Goal: Task Accomplishment & Management: Complete application form

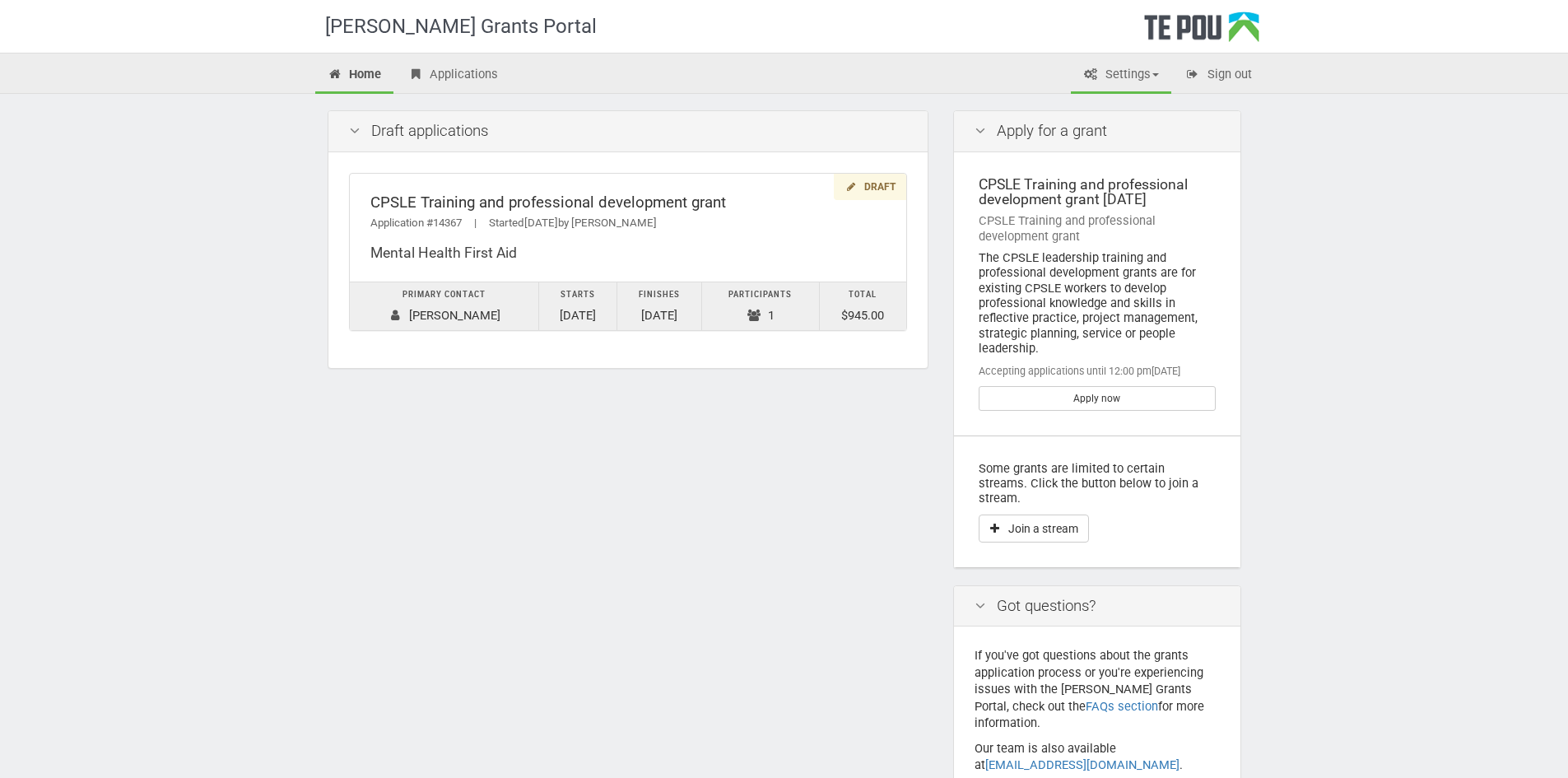
click at [1097, 72] on link "Settings" at bounding box center [1121, 75] width 100 height 36
click at [1093, 100] on link "Profile" at bounding box center [1107, 109] width 130 height 24
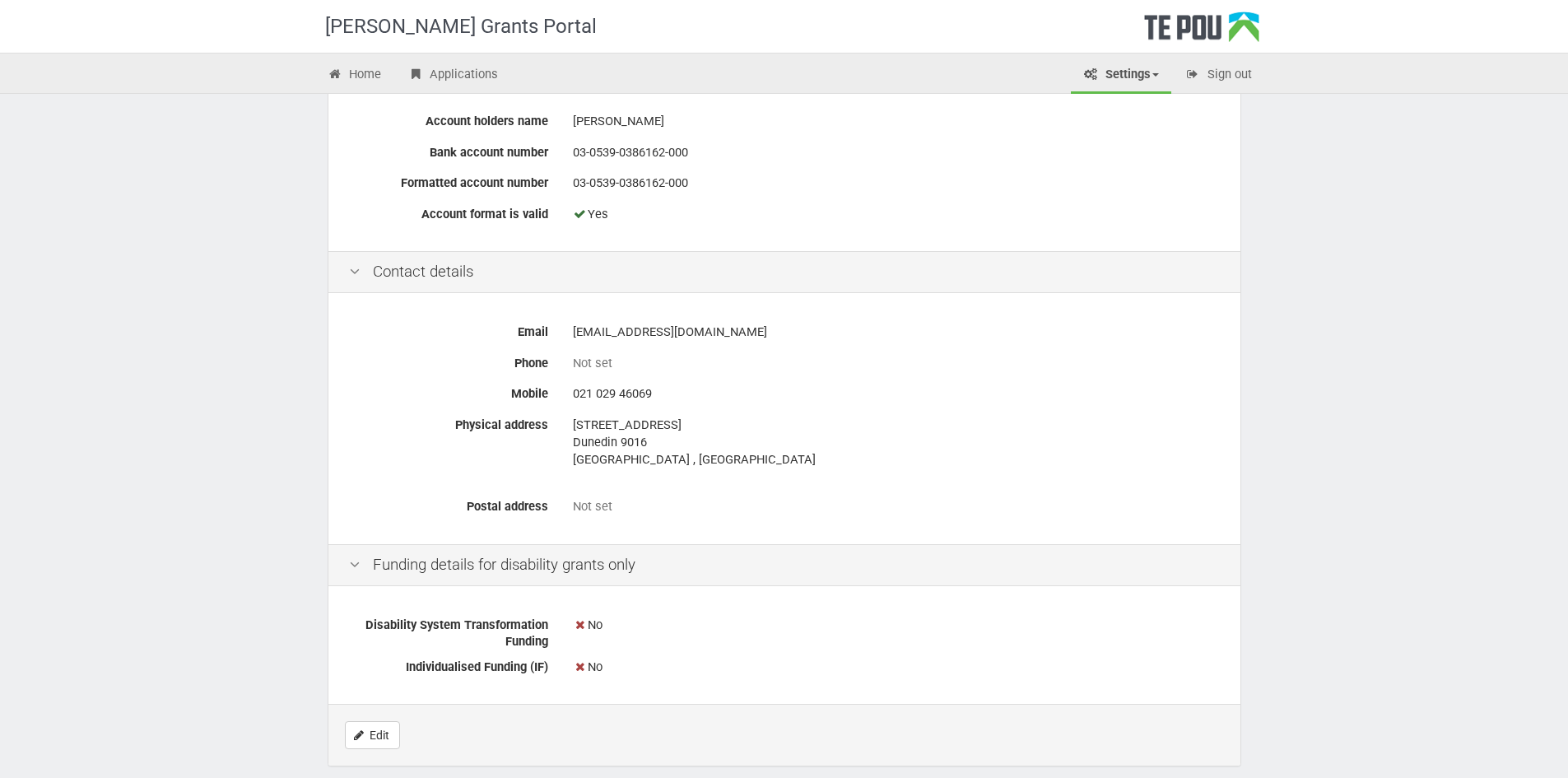
scroll to position [733, 0]
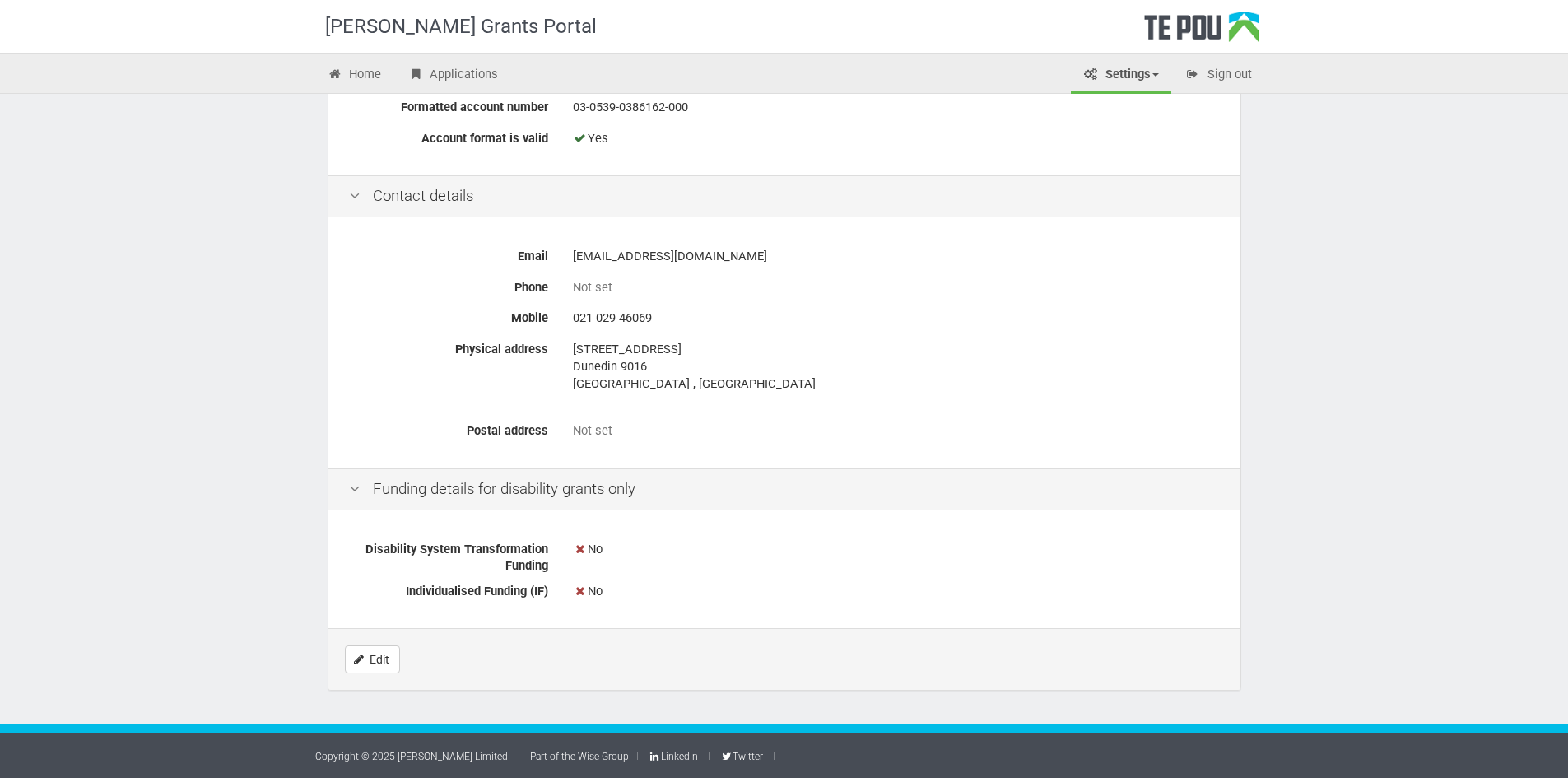
click at [579, 551] on icon at bounding box center [580, 550] width 15 height 13
click at [586, 608] on div "Disability System Transformation Funding No Individualised Funding (IF) No" at bounding box center [784, 572] width 912 height 115
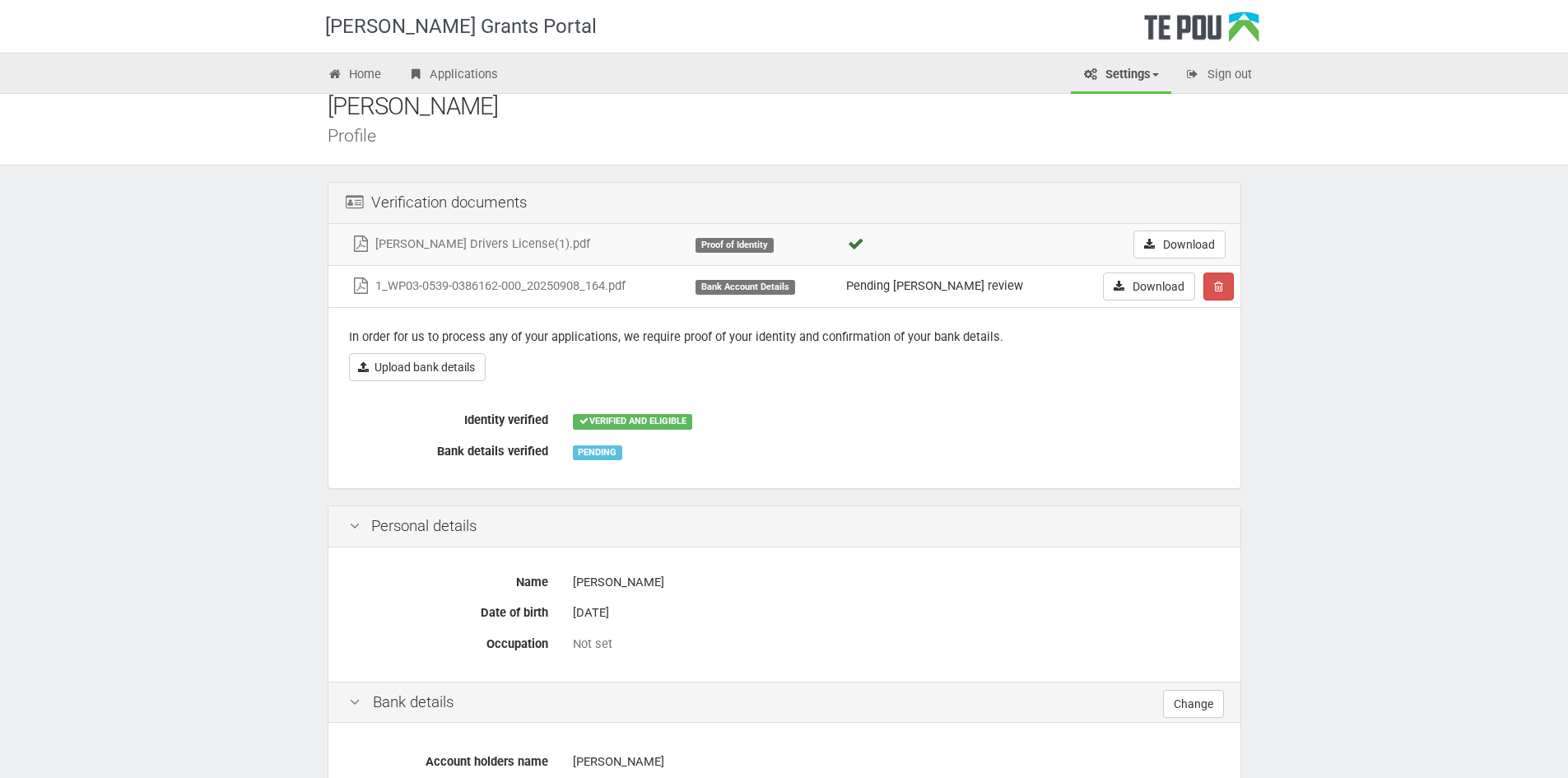
scroll to position [0, 0]
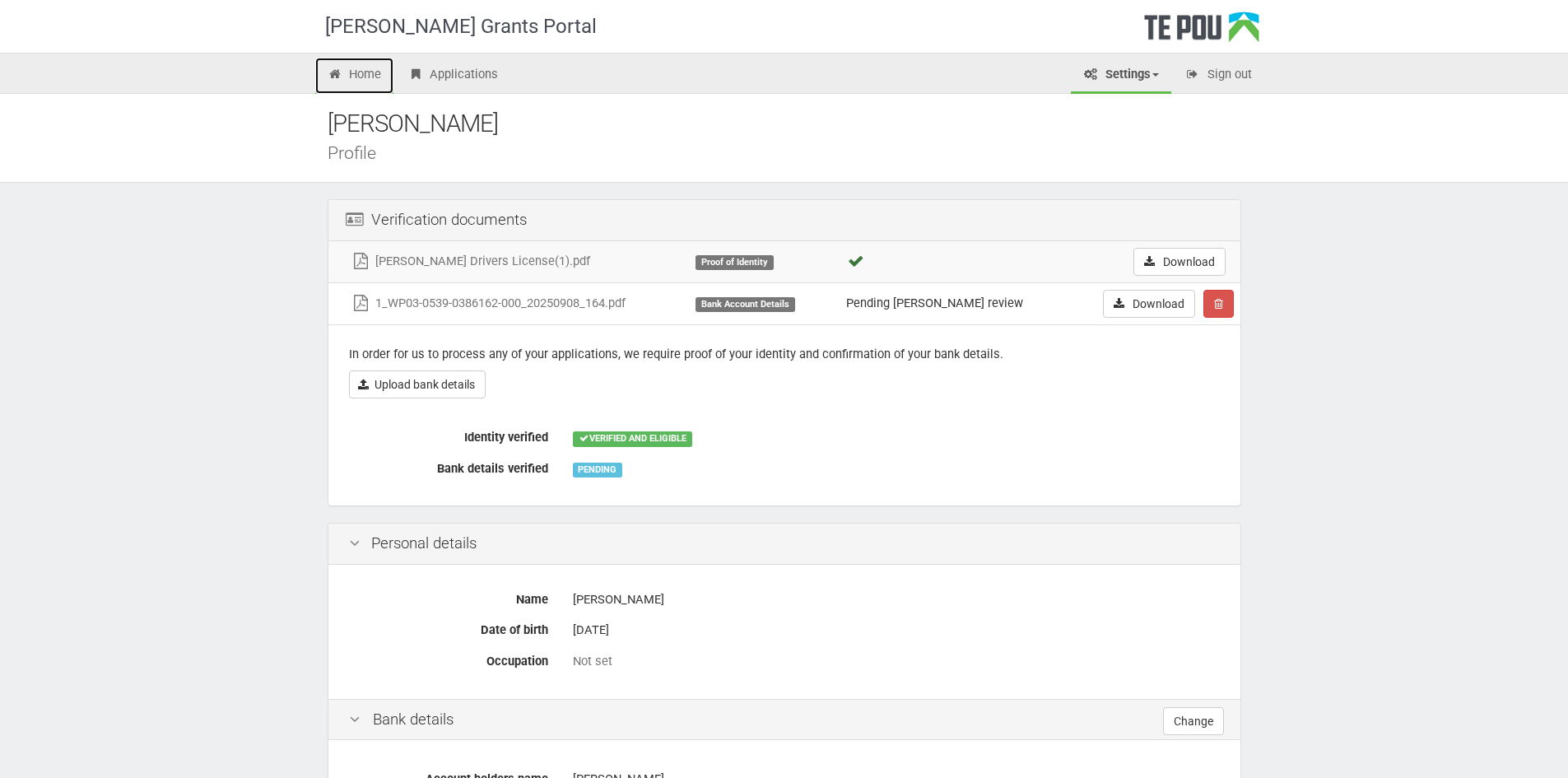
click at [361, 71] on link "Home" at bounding box center [355, 75] width 79 height 36
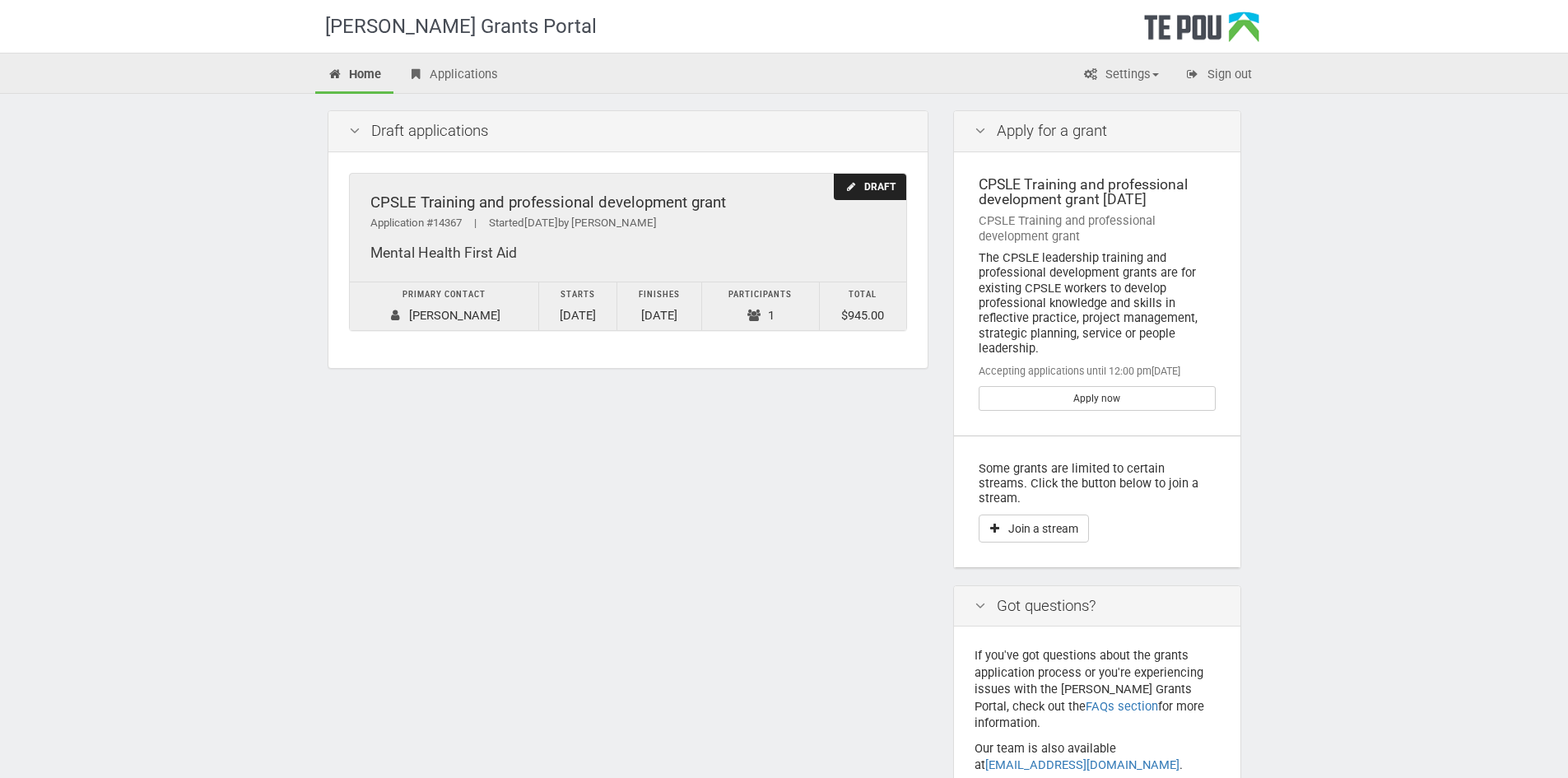
click at [611, 227] on div "Application #14367 | Started 22/09/2025 by Bella Pullon" at bounding box center [628, 223] width 515 height 17
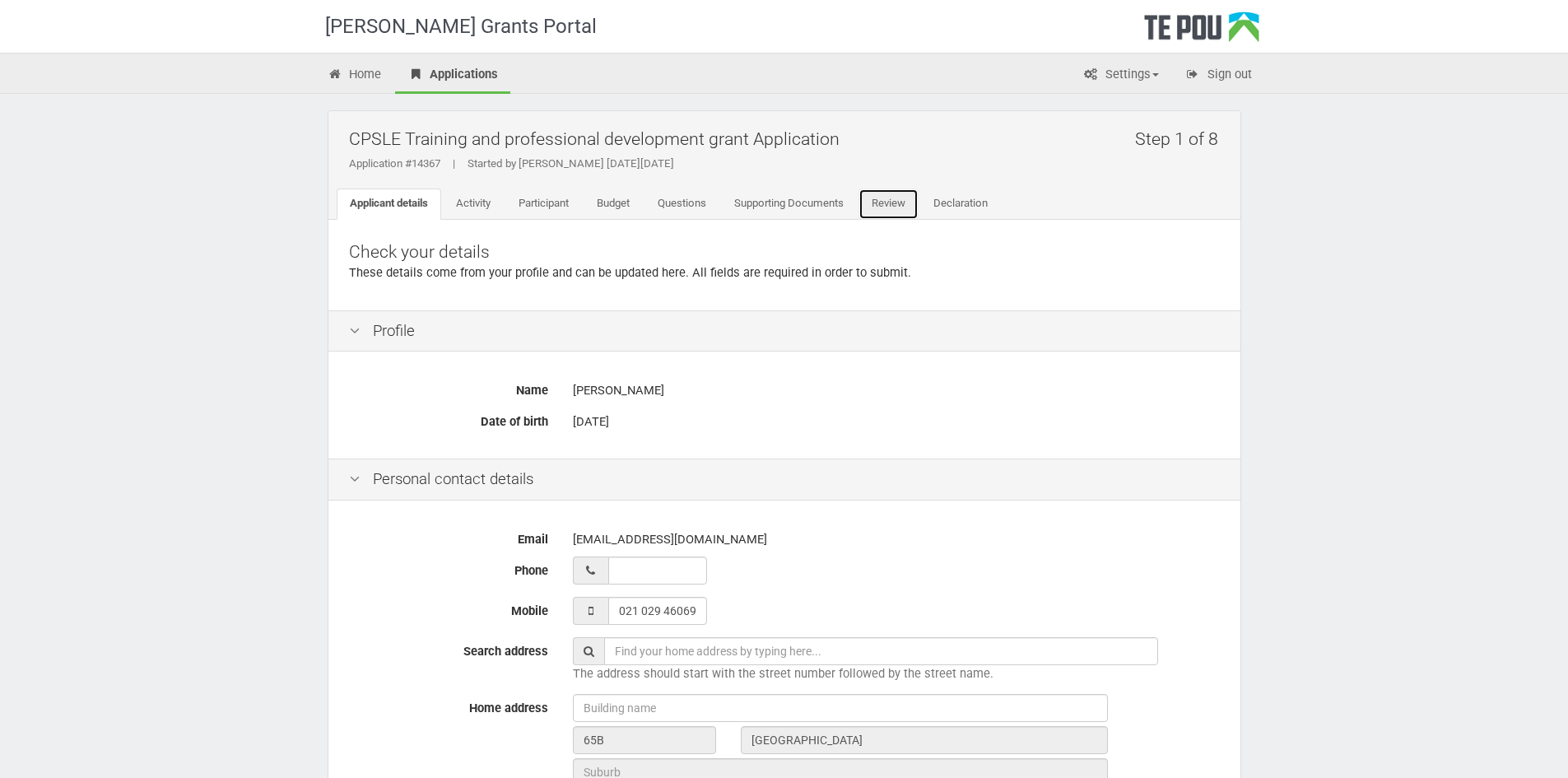
click at [891, 201] on link "Review" at bounding box center [888, 203] width 60 height 31
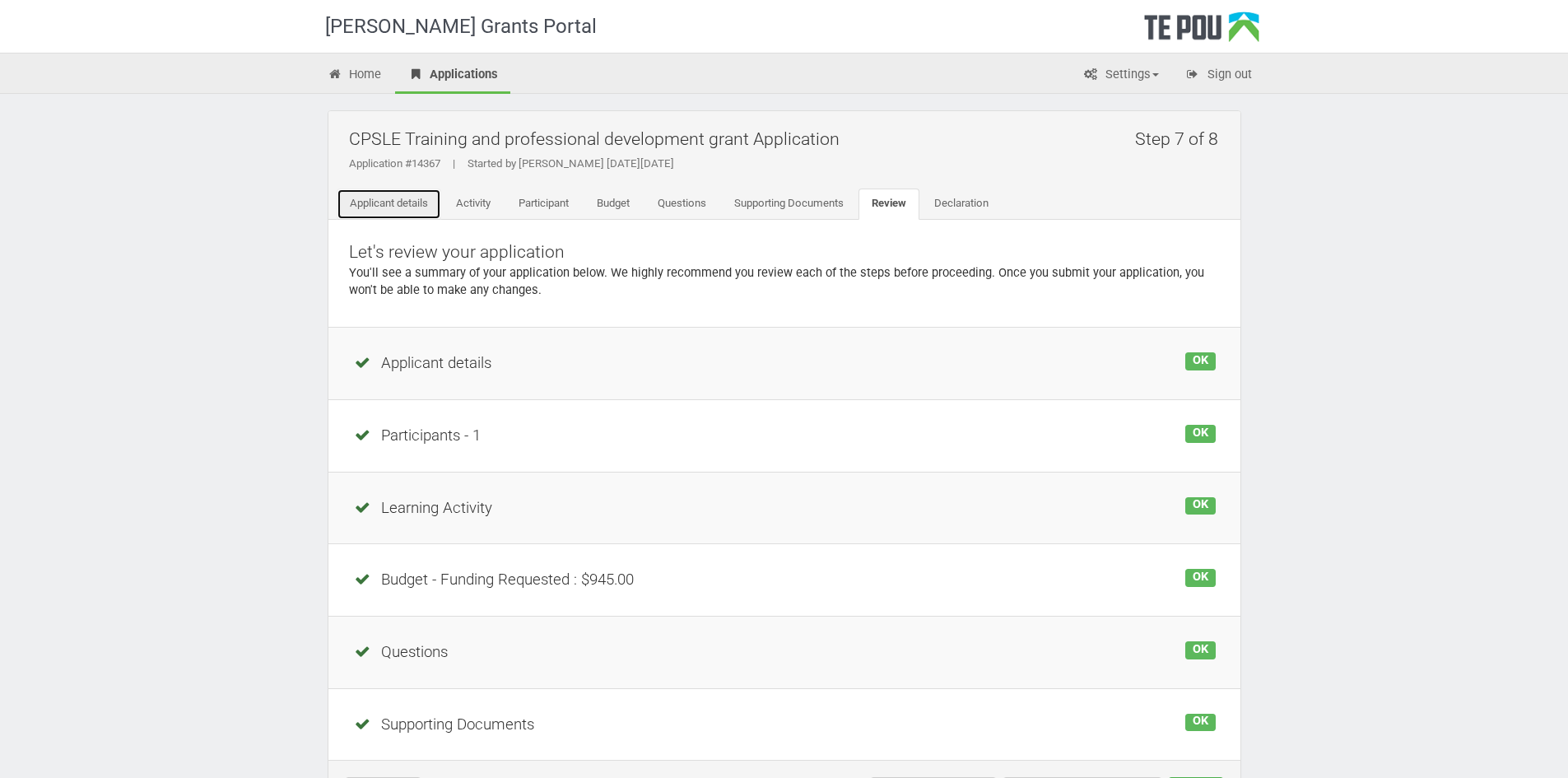
click at [407, 207] on link "Applicant details" at bounding box center [389, 203] width 105 height 31
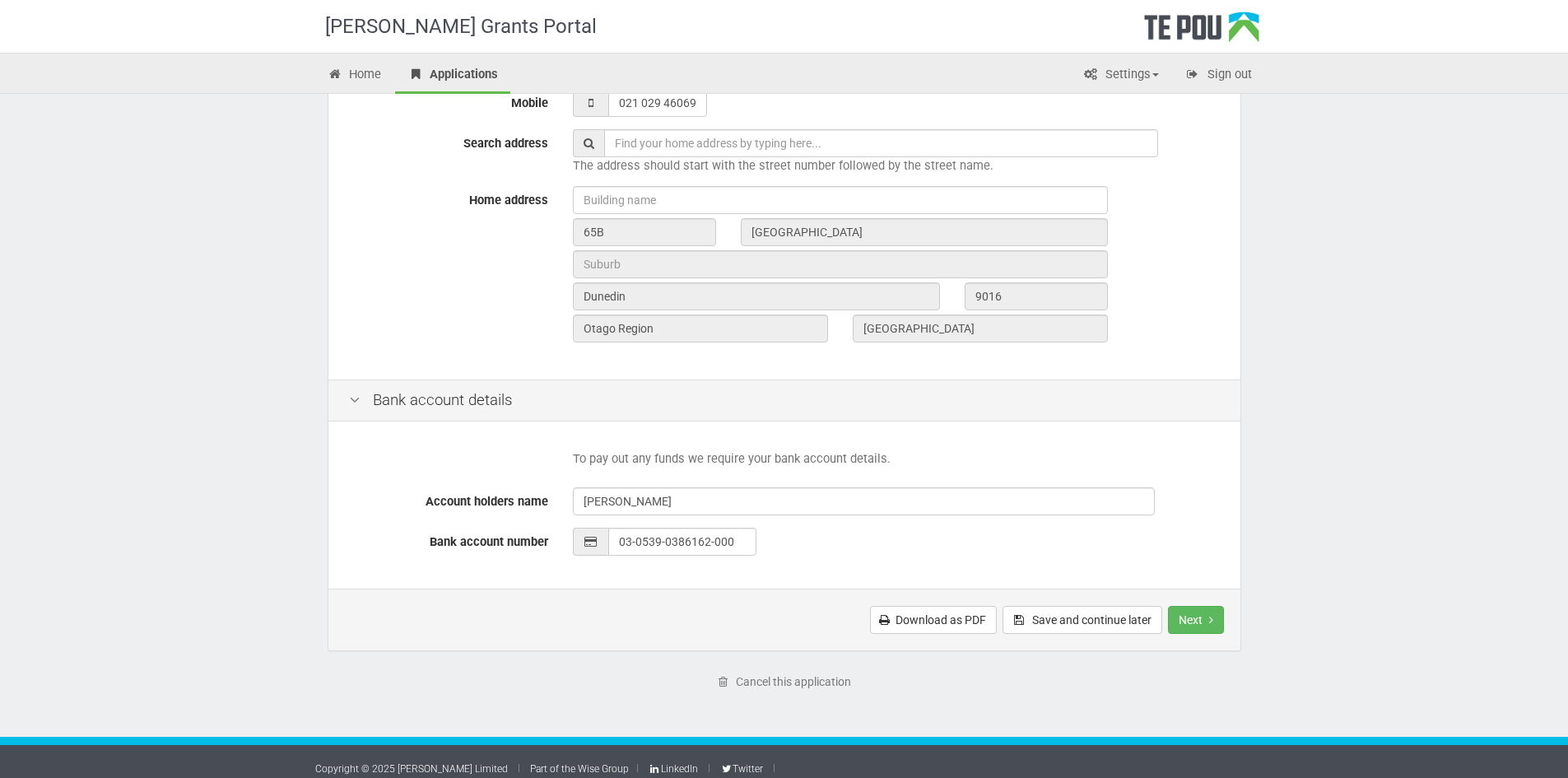
scroll to position [520, 0]
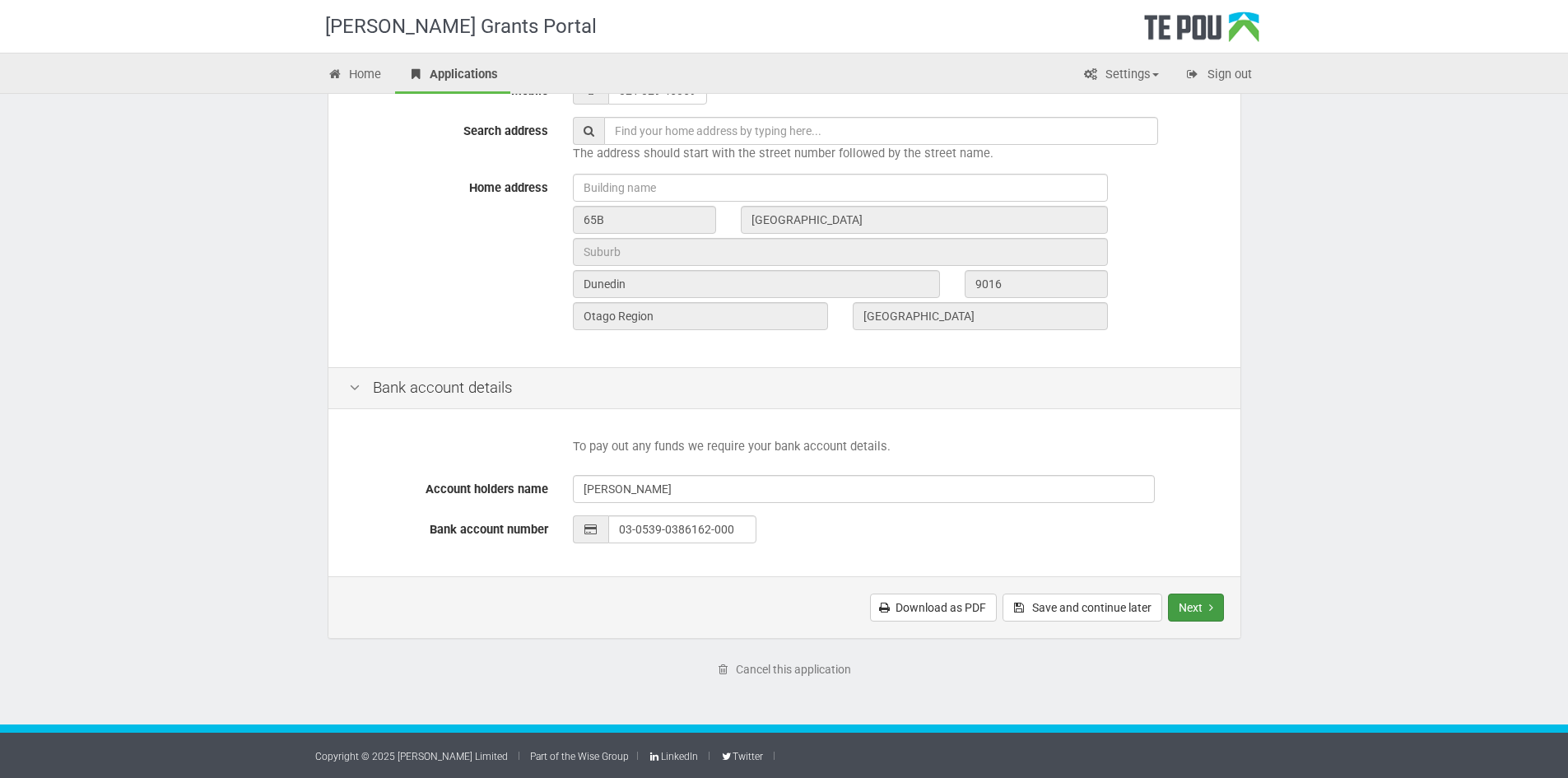
click at [1207, 615] on button "Next" at bounding box center [1195, 607] width 56 height 28
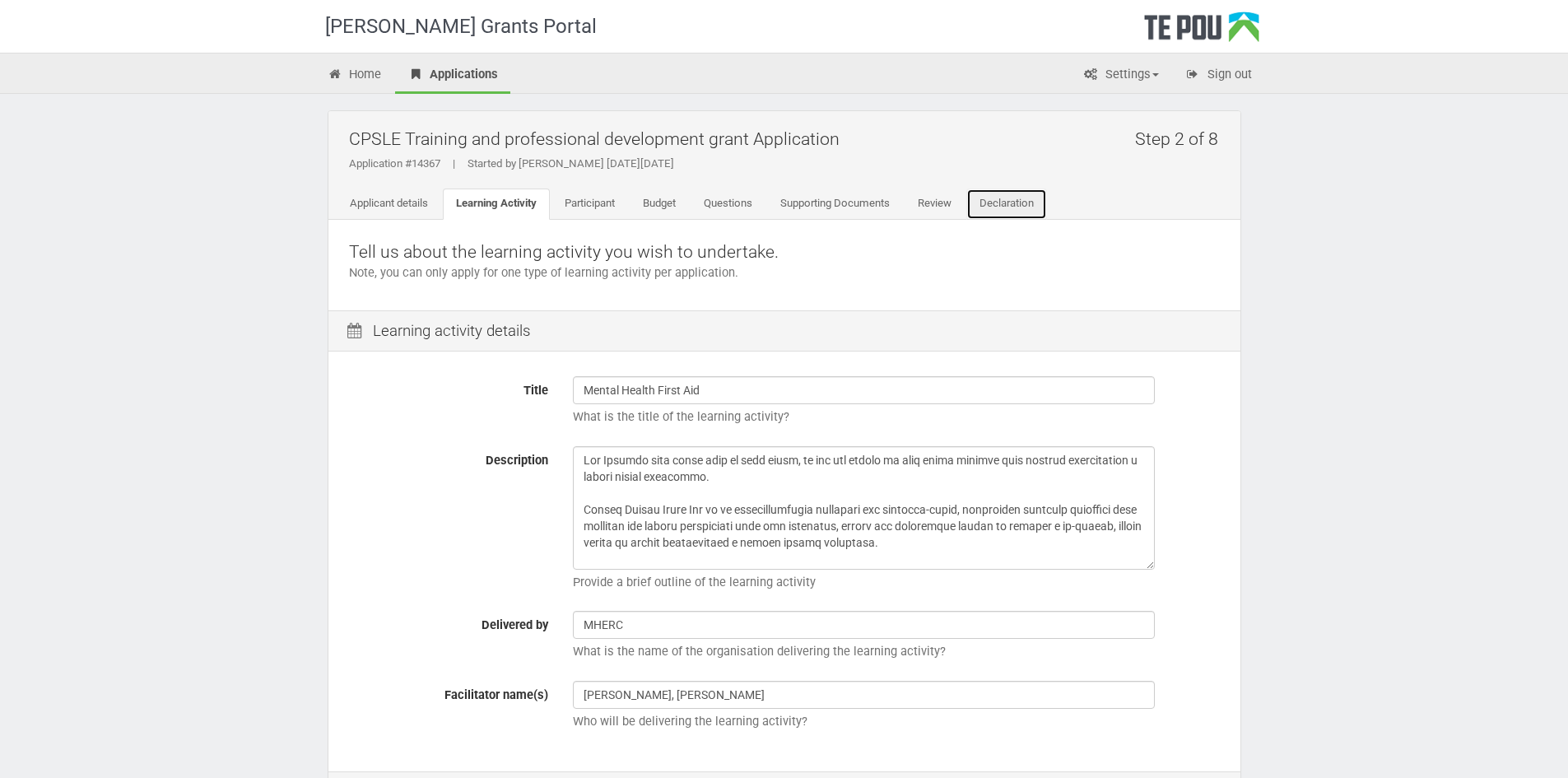
click at [1027, 216] on link "Declaration" at bounding box center [1007, 203] width 81 height 31
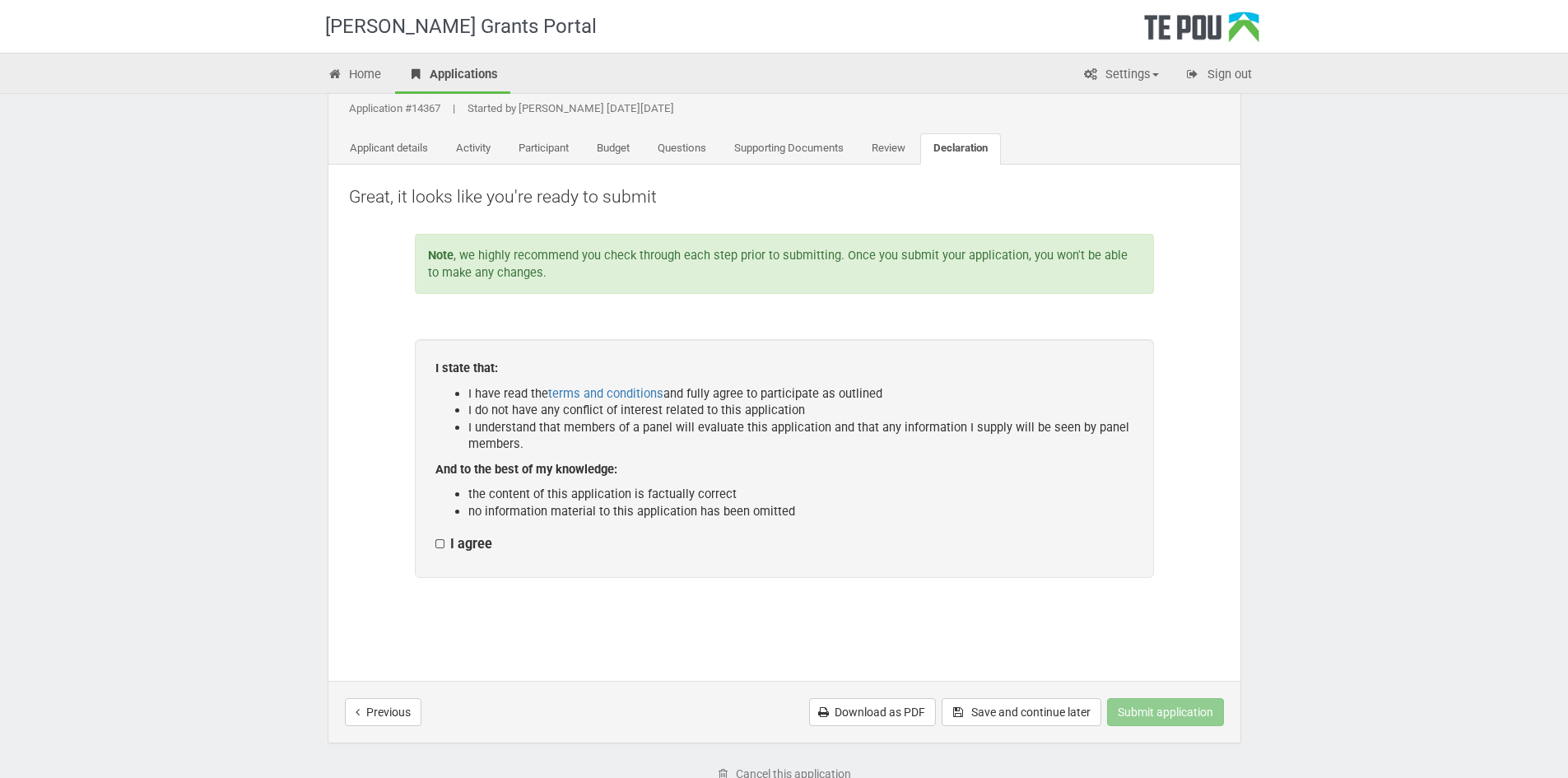
scroll to position [82, 0]
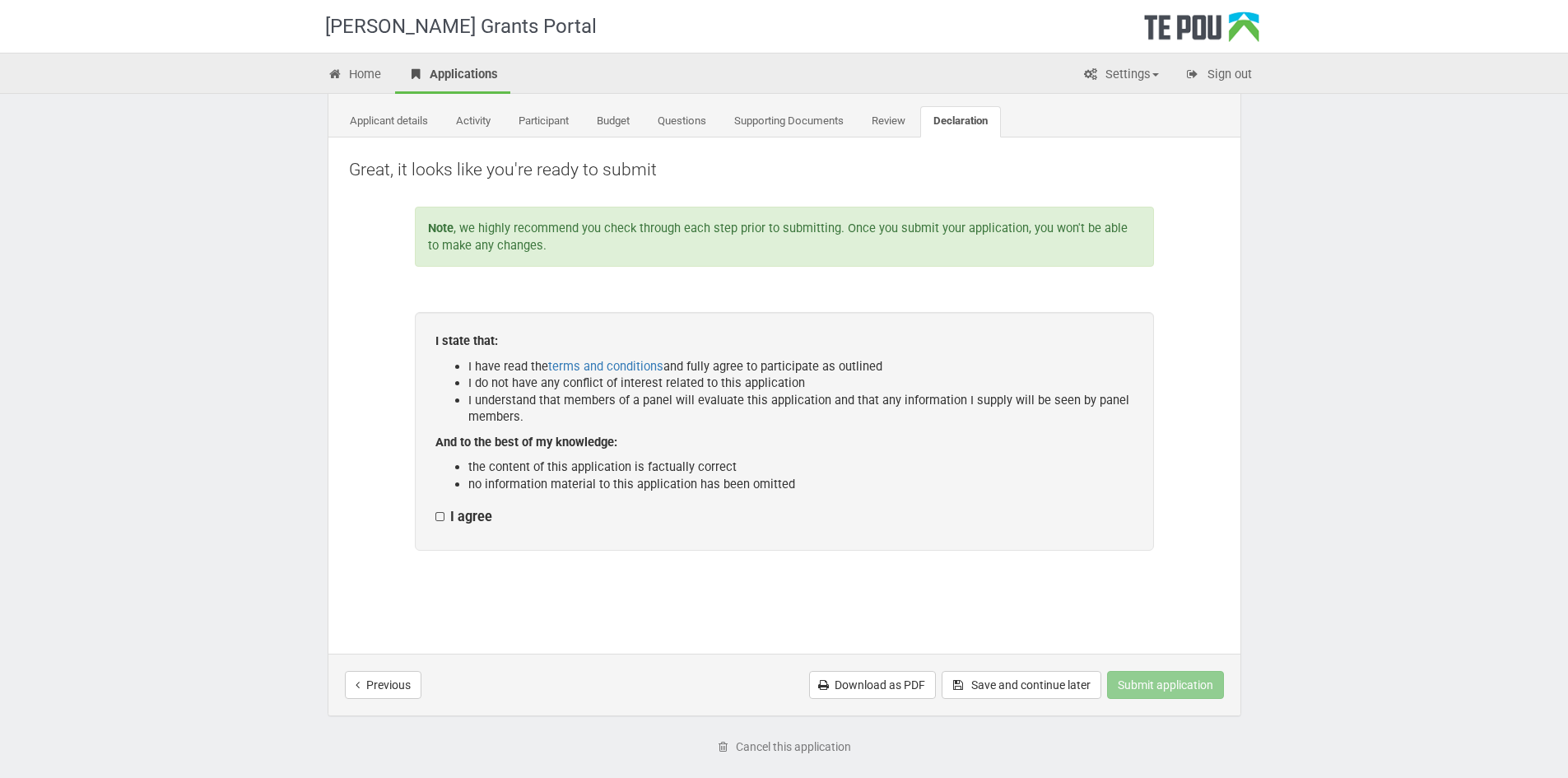
click at [443, 517] on label "I agree" at bounding box center [463, 517] width 56 height 17
click at [435, 509] on input "I agree" at bounding box center [434, 508] width 1 height 1
checkbox input "true"
click at [1167, 683] on button "Submit application" at bounding box center [1165, 684] width 117 height 28
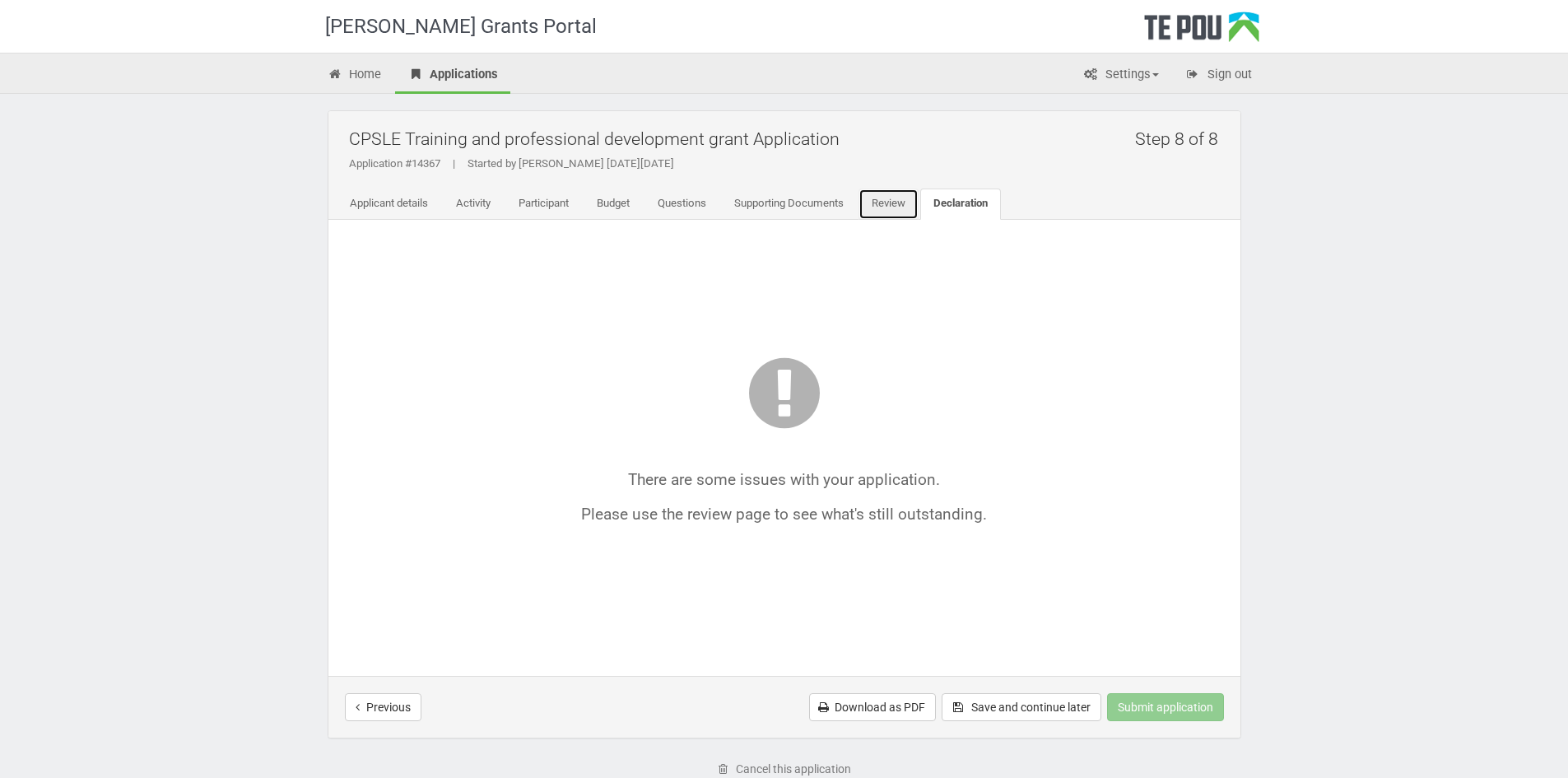
click at [877, 216] on link "Review" at bounding box center [888, 203] width 60 height 31
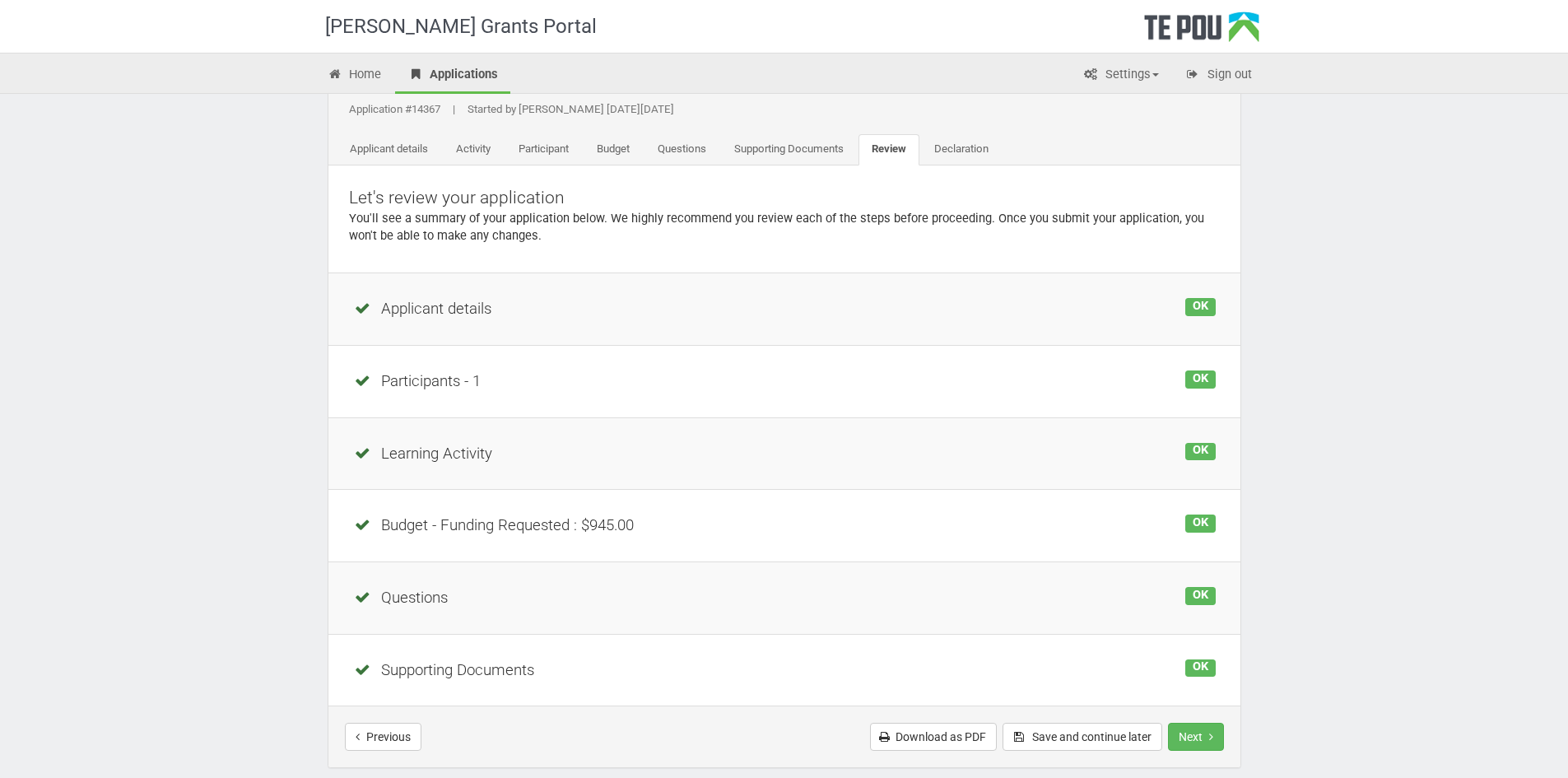
scroll to position [82, 0]
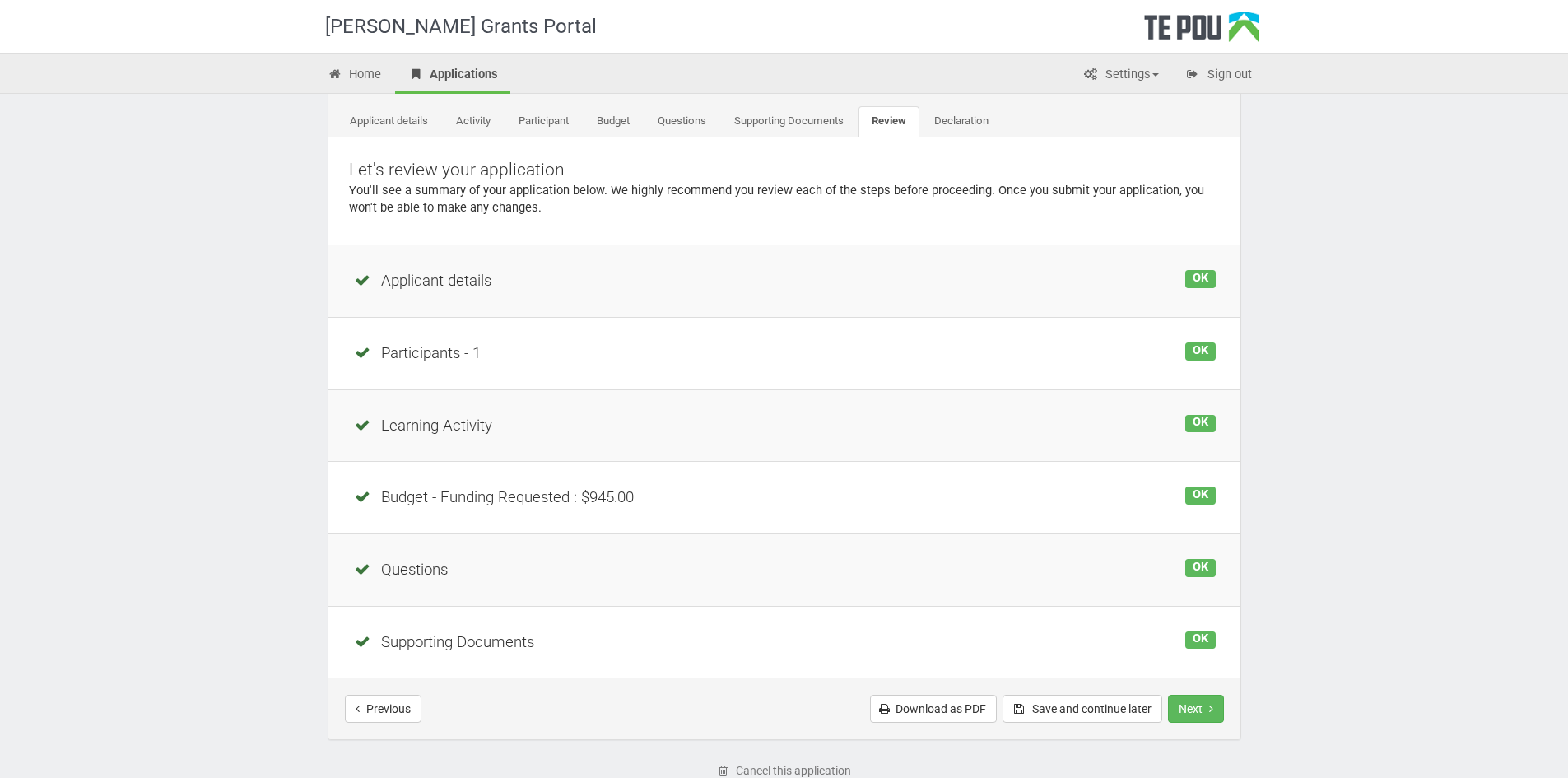
click at [1205, 280] on div "OK" at bounding box center [1200, 278] width 30 height 18
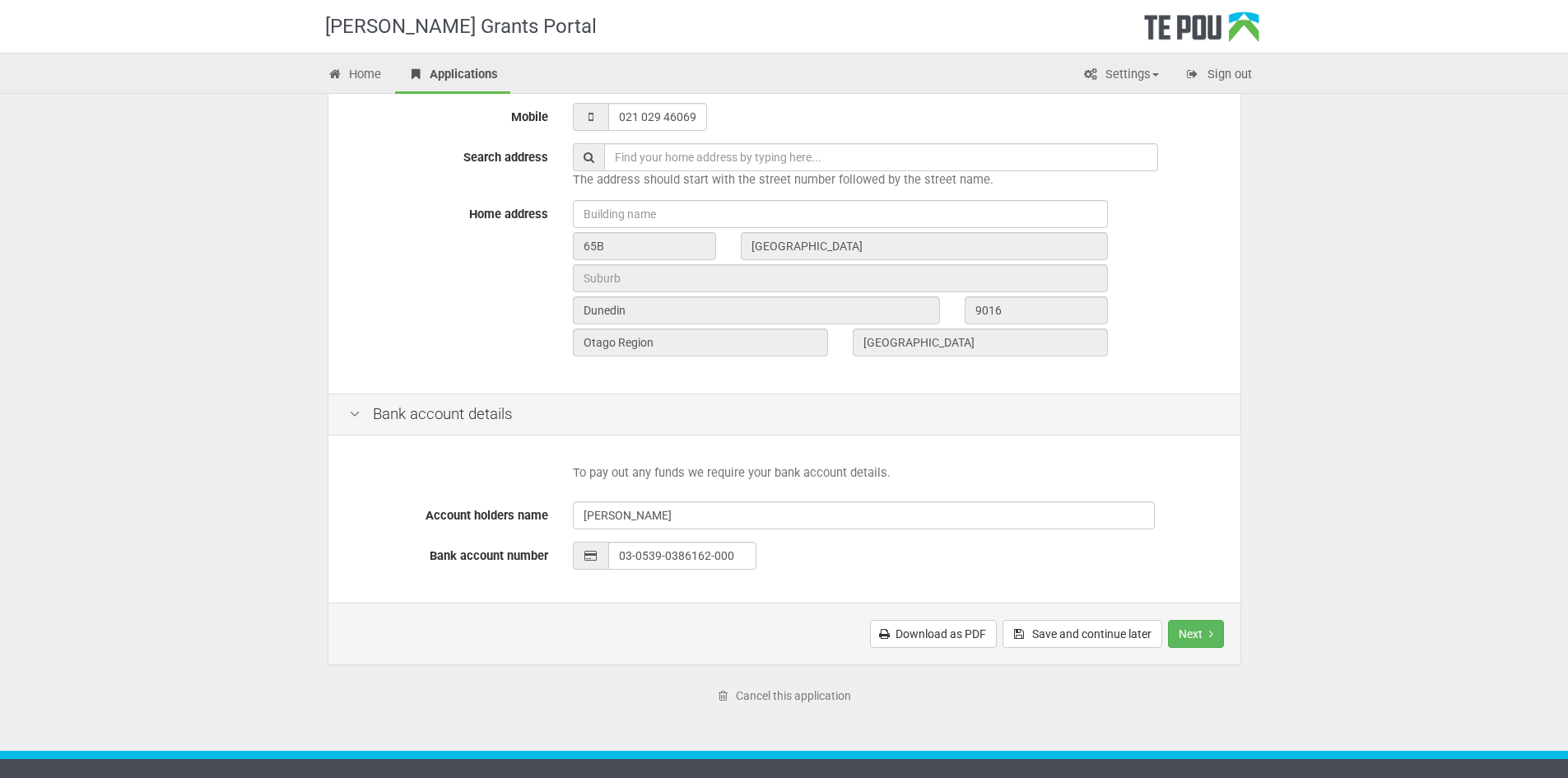
scroll to position [520, 0]
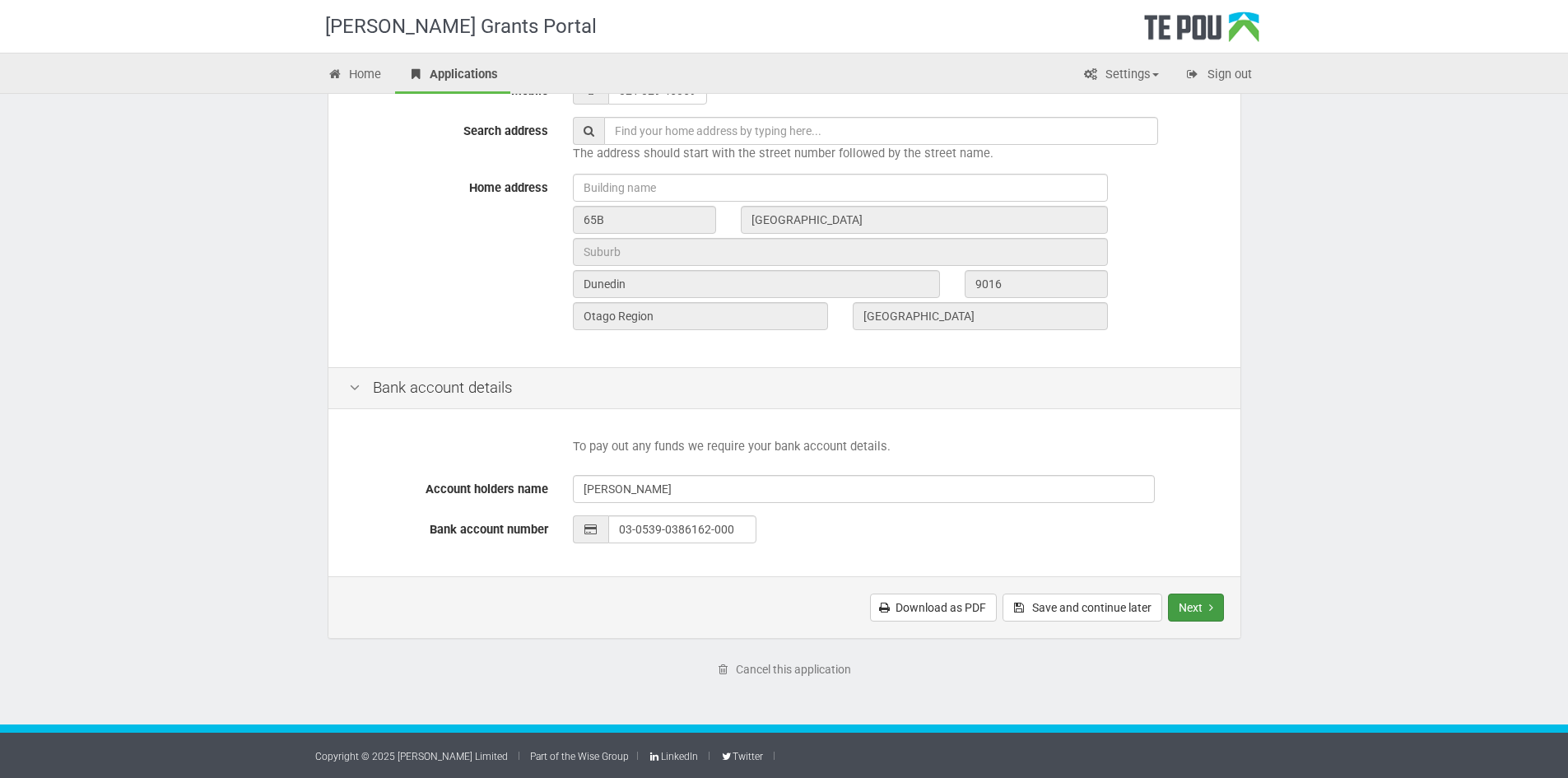
click at [1204, 607] on button "Next" at bounding box center [1195, 607] width 56 height 28
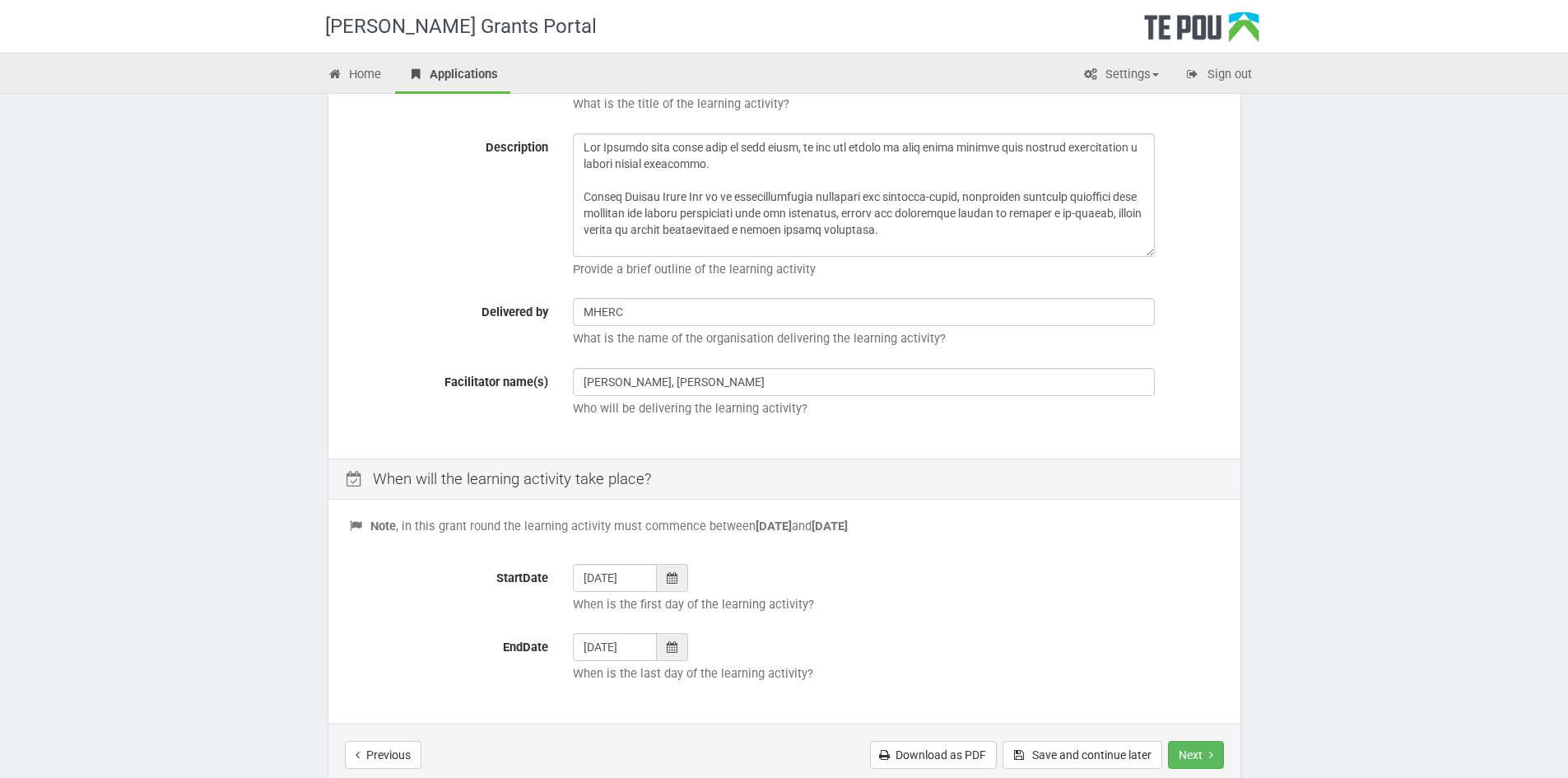
scroll to position [460, 0]
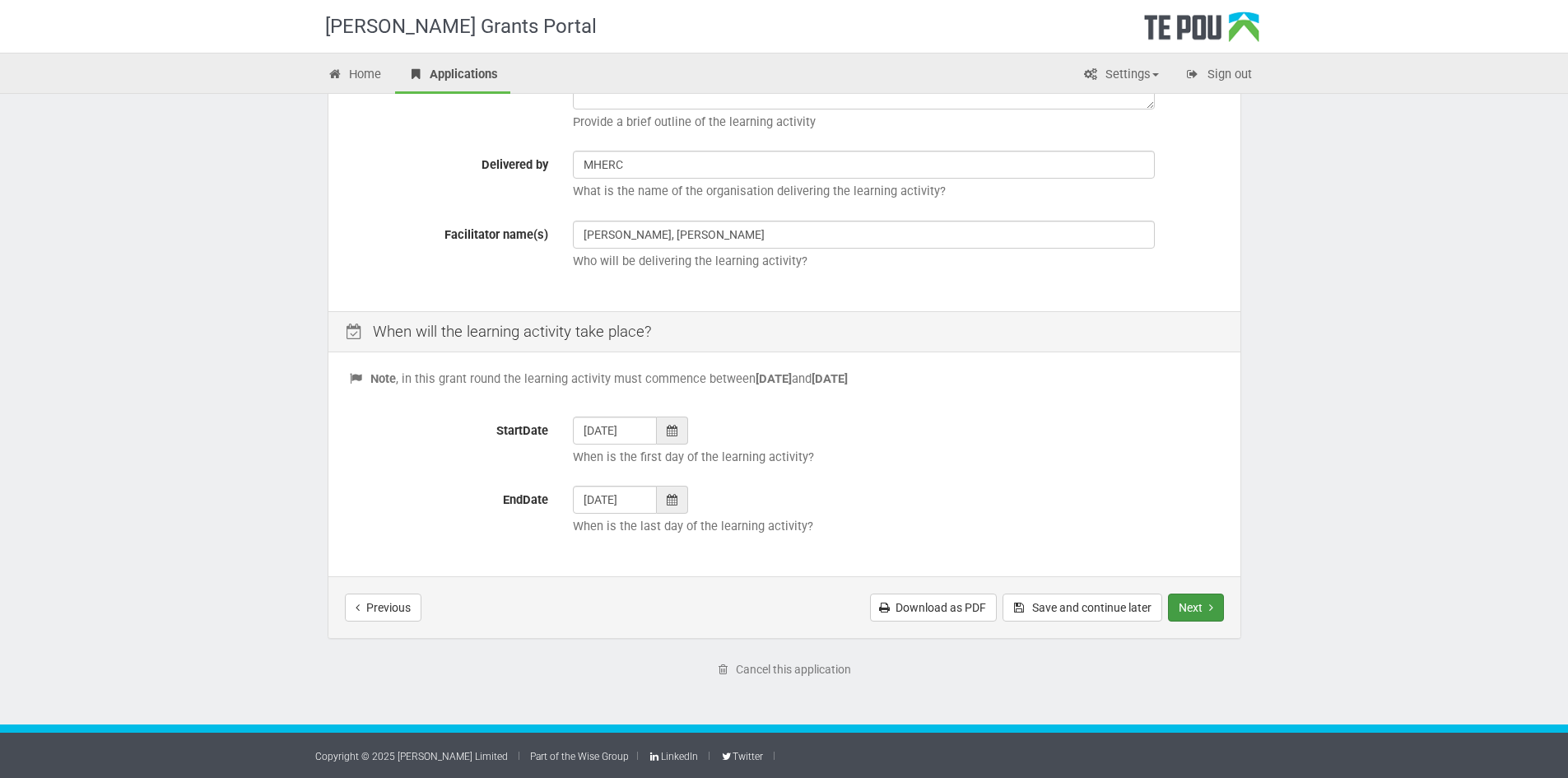
click at [1194, 611] on button "Next" at bounding box center [1195, 607] width 56 height 28
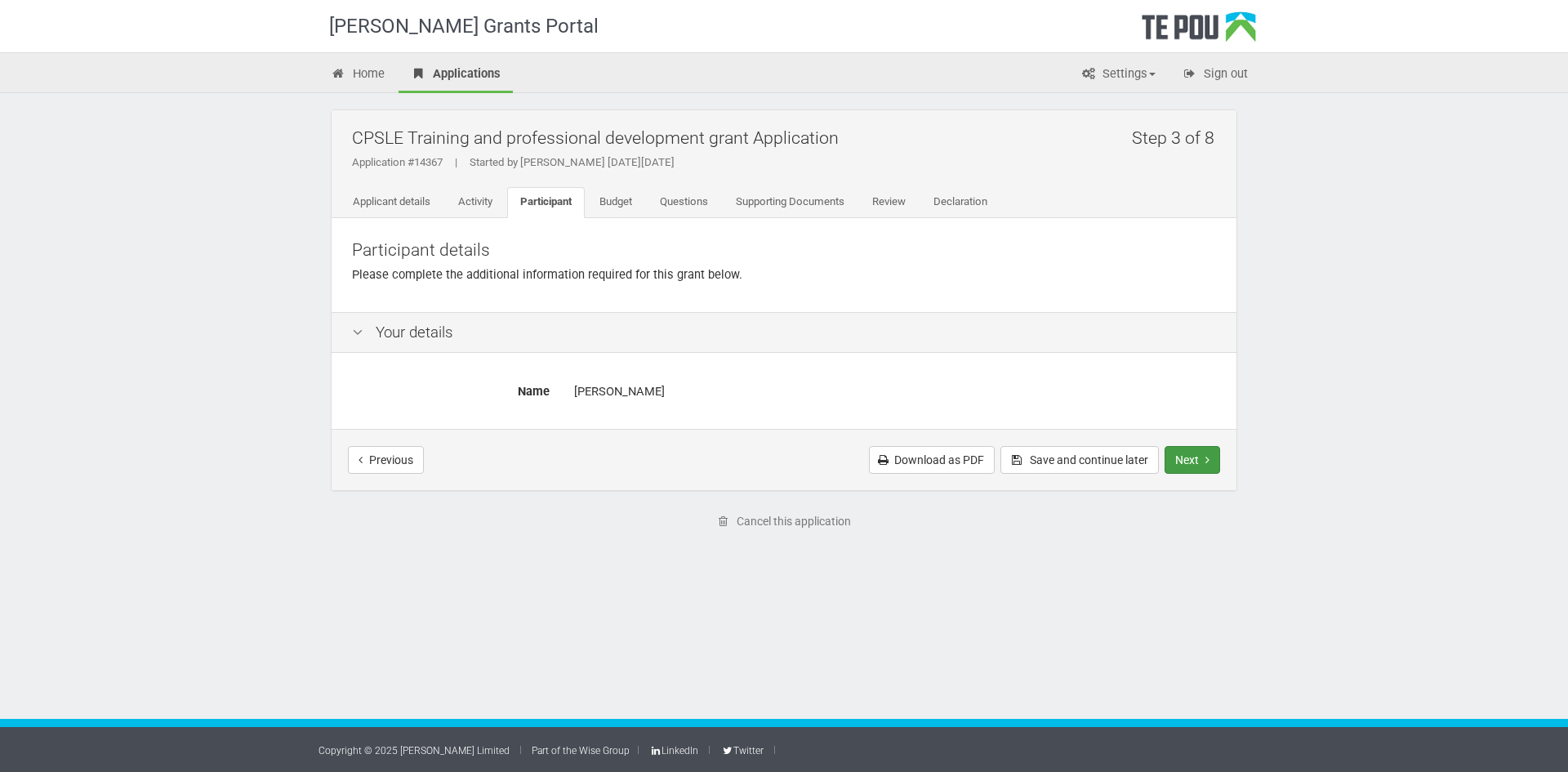
click at [1171, 458] on button "Next" at bounding box center [1192, 459] width 56 height 28
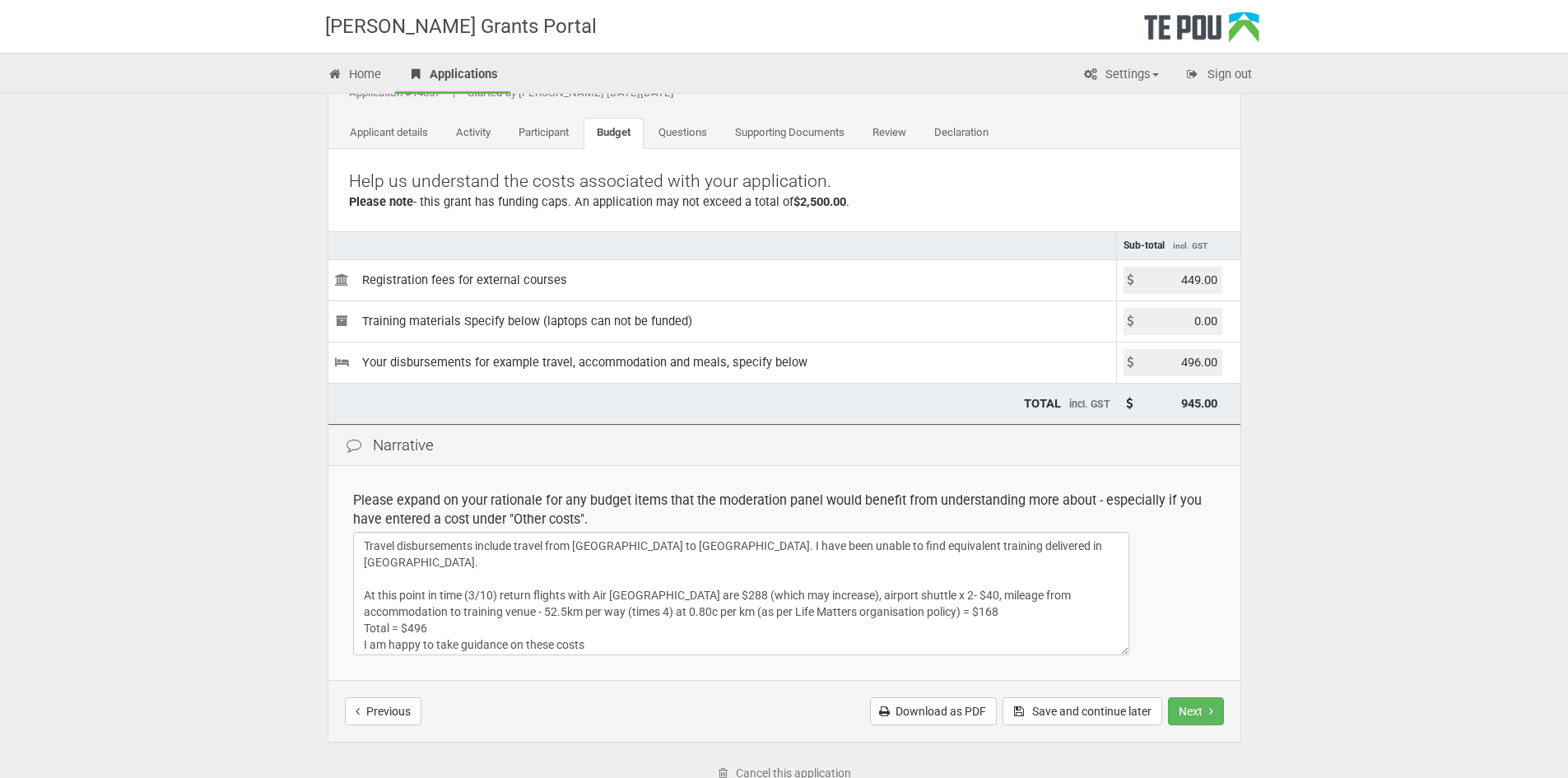
scroll to position [175, 0]
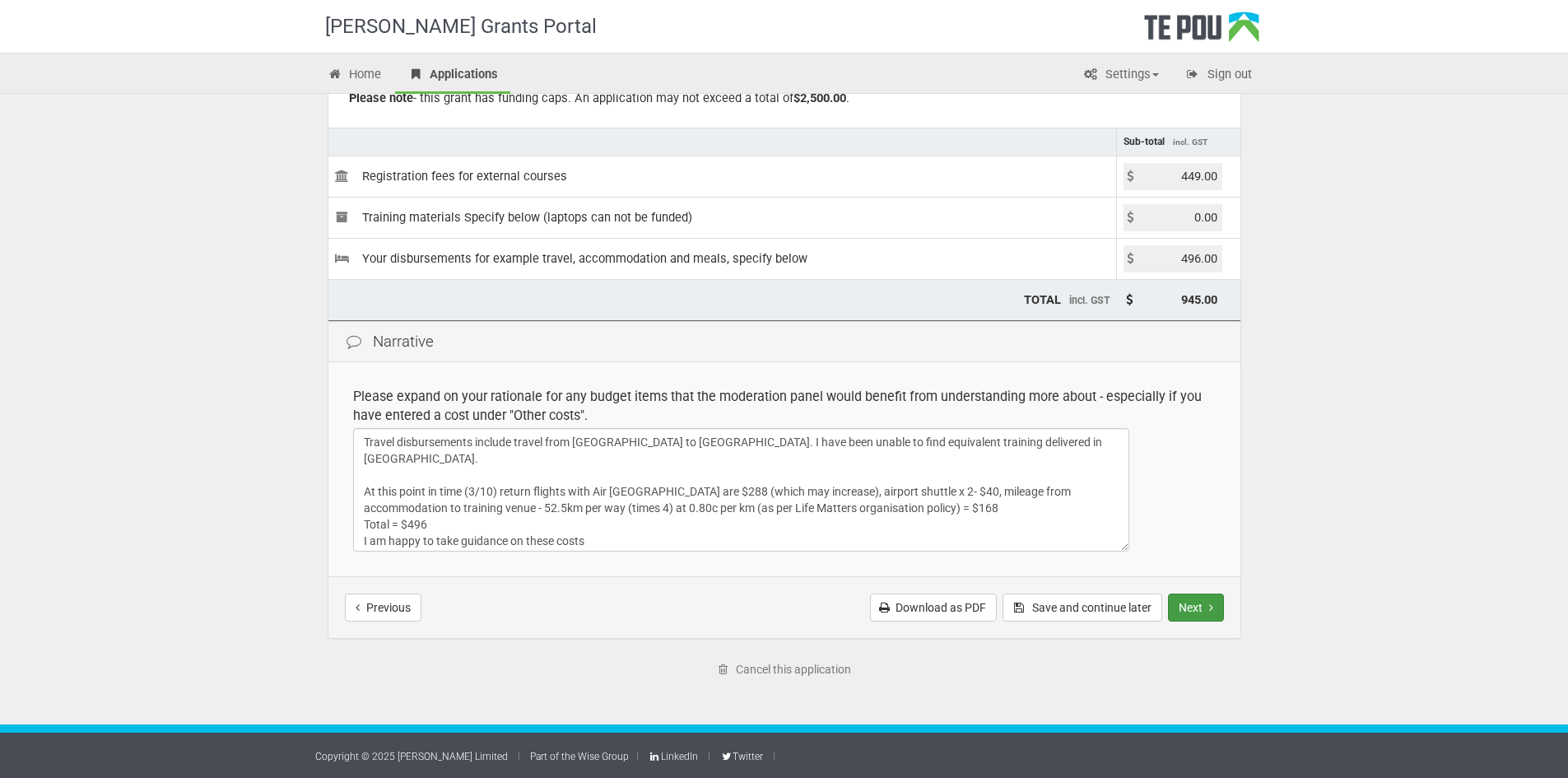
click at [1213, 605] on button "Next" at bounding box center [1195, 607] width 56 height 28
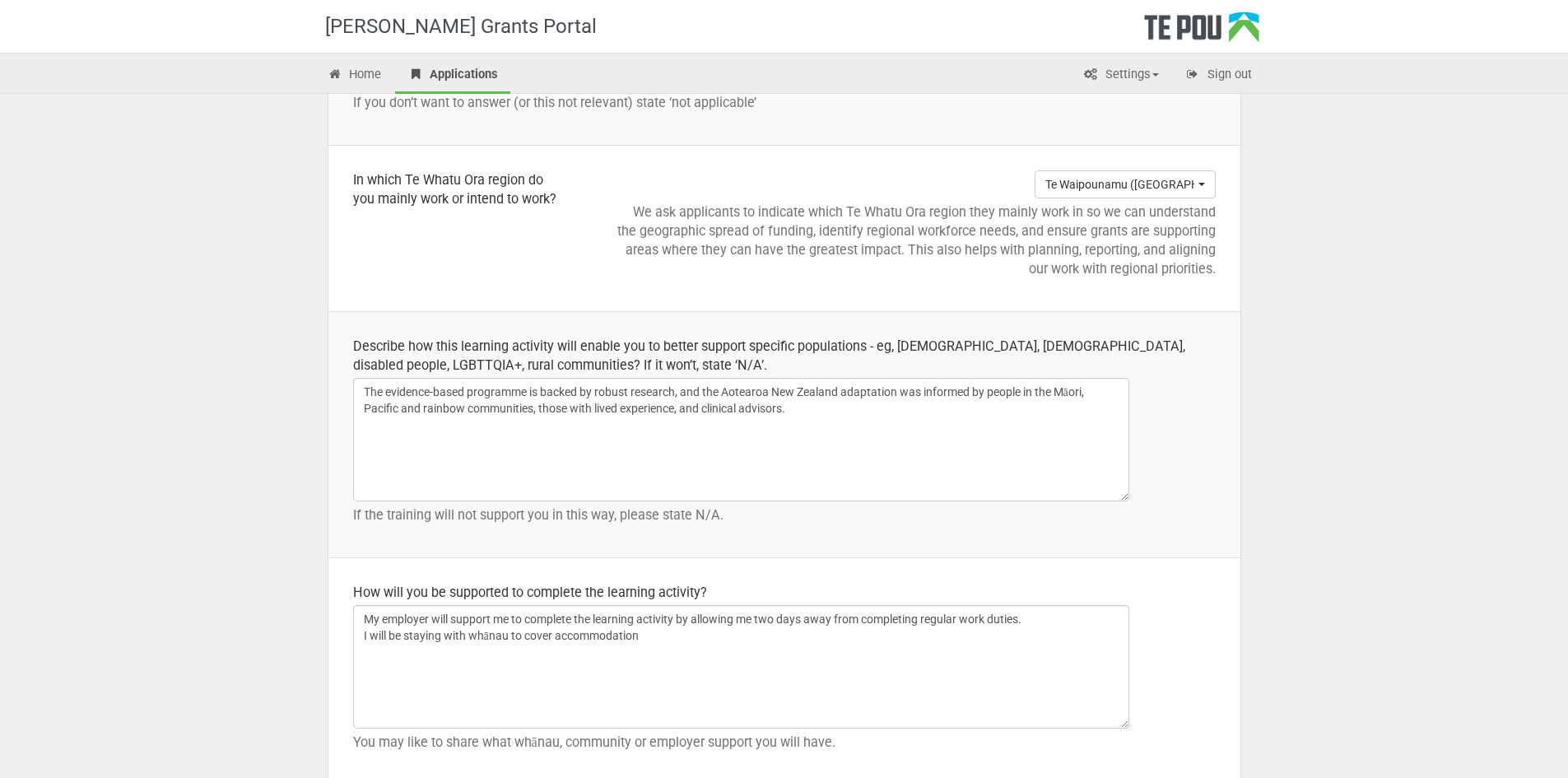
scroll to position [2286, 0]
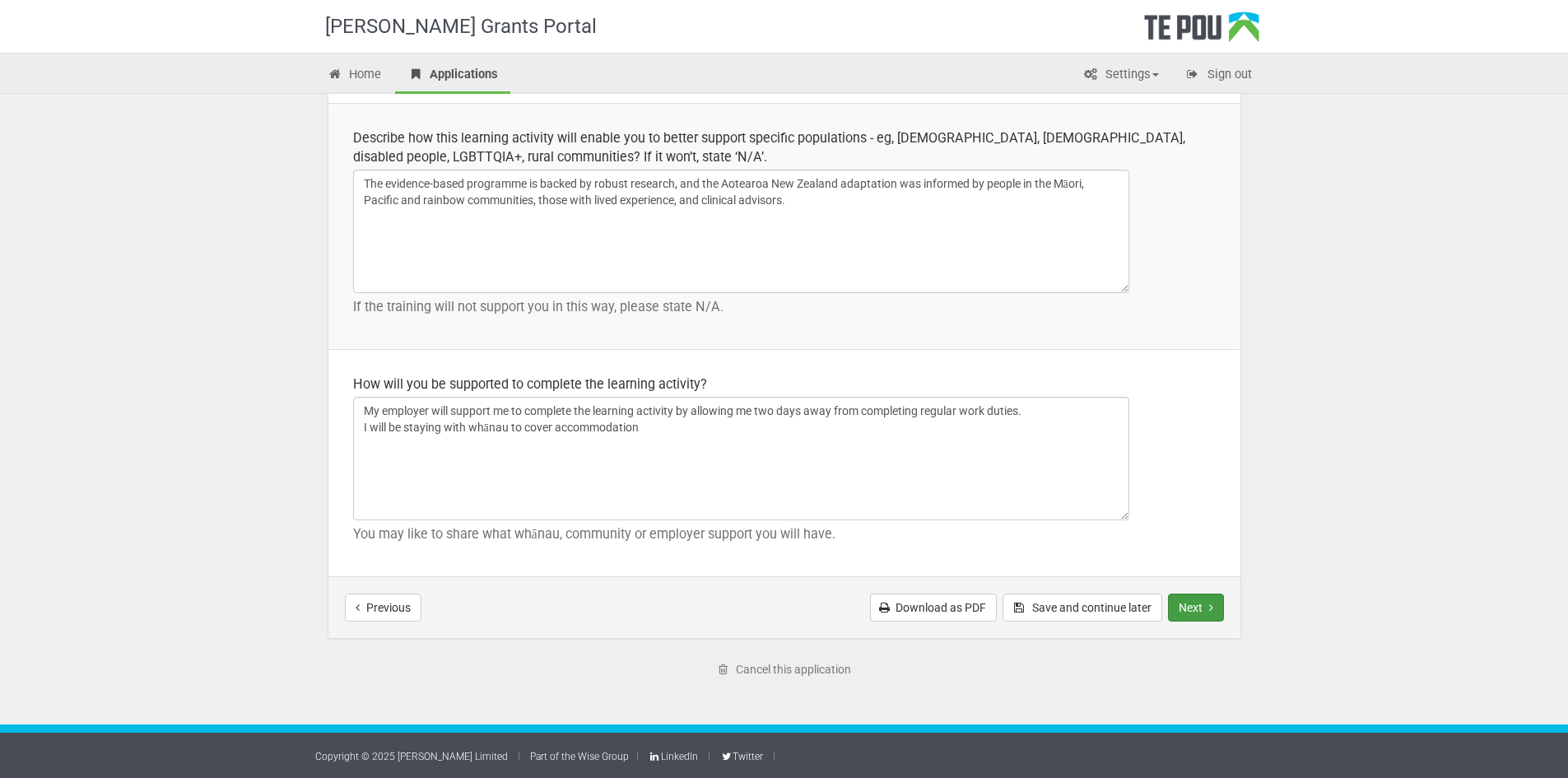
click at [1200, 599] on button "Next" at bounding box center [1195, 607] width 56 height 28
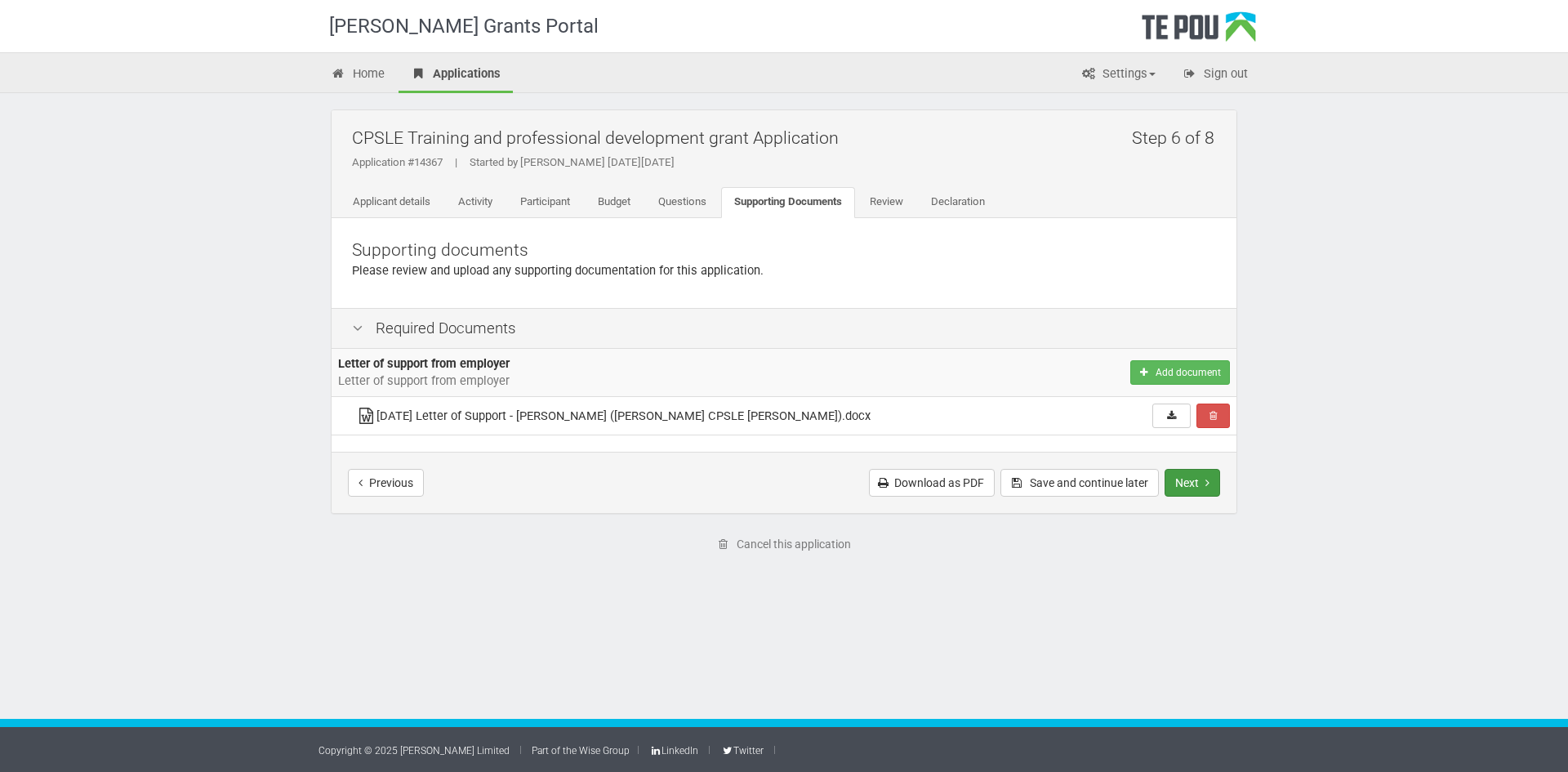
click at [1199, 489] on button "Next" at bounding box center [1192, 482] width 56 height 28
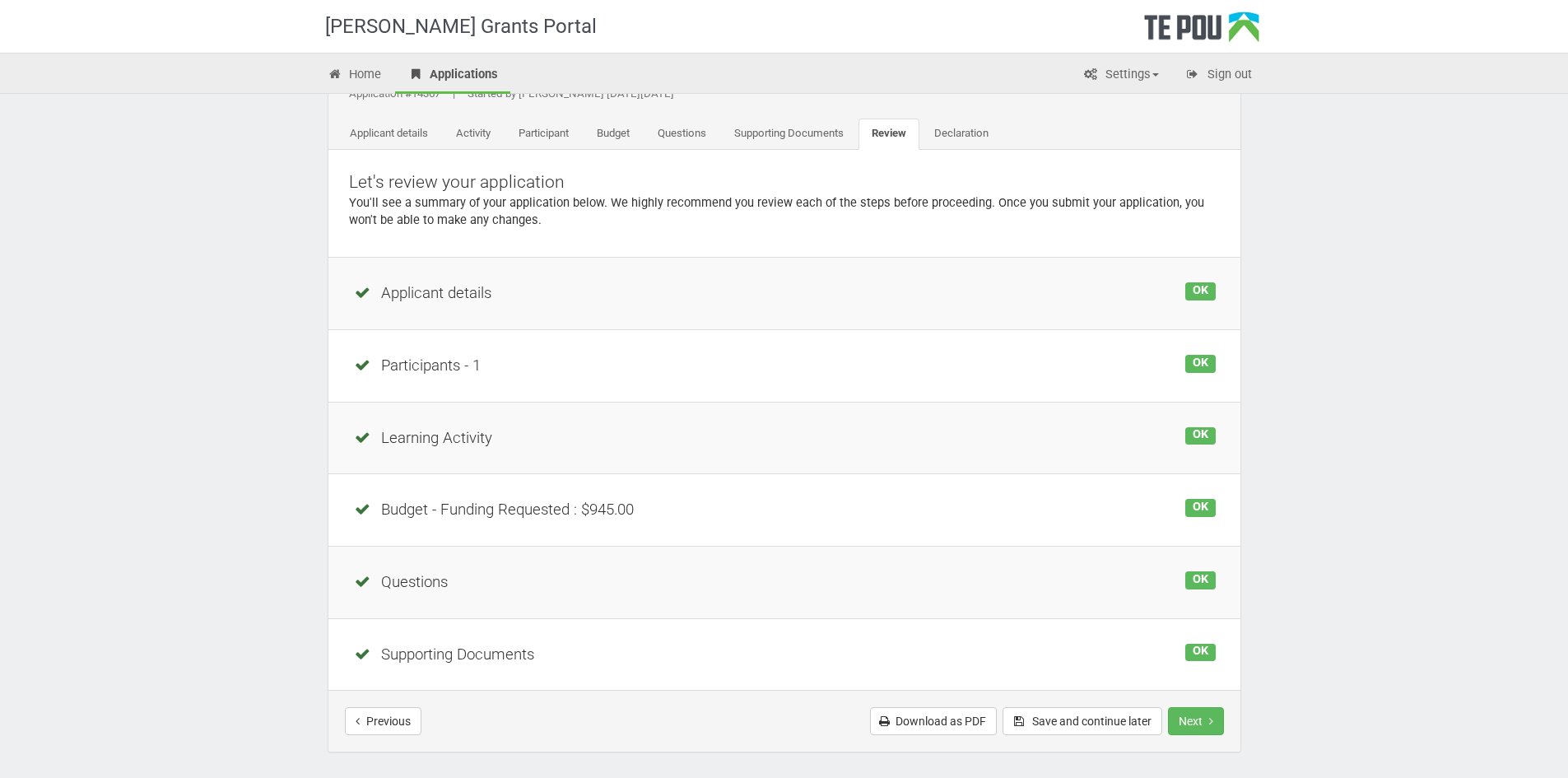
scroll to position [184, 0]
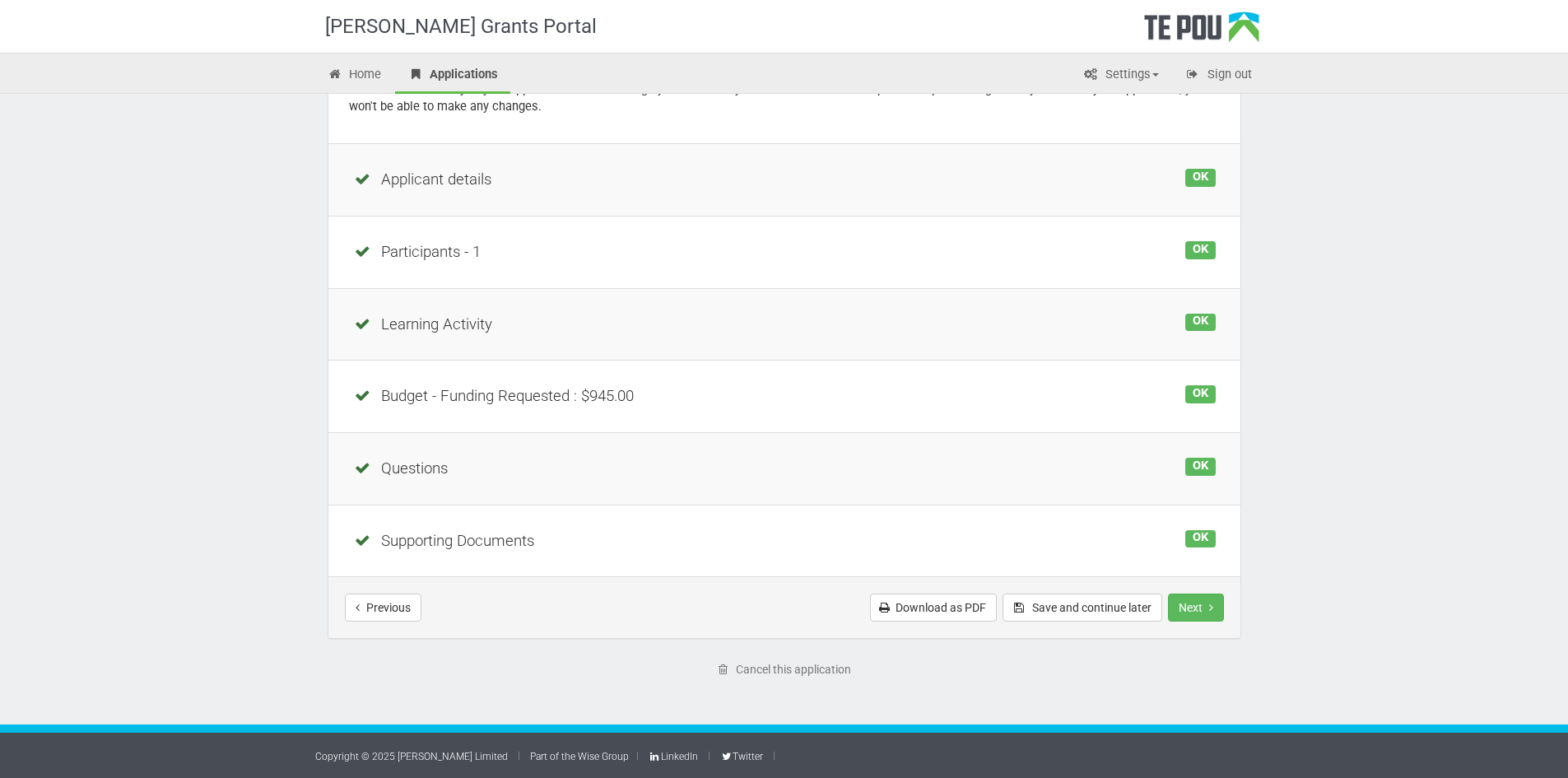
click at [1195, 541] on div "OK" at bounding box center [1200, 539] width 30 height 18
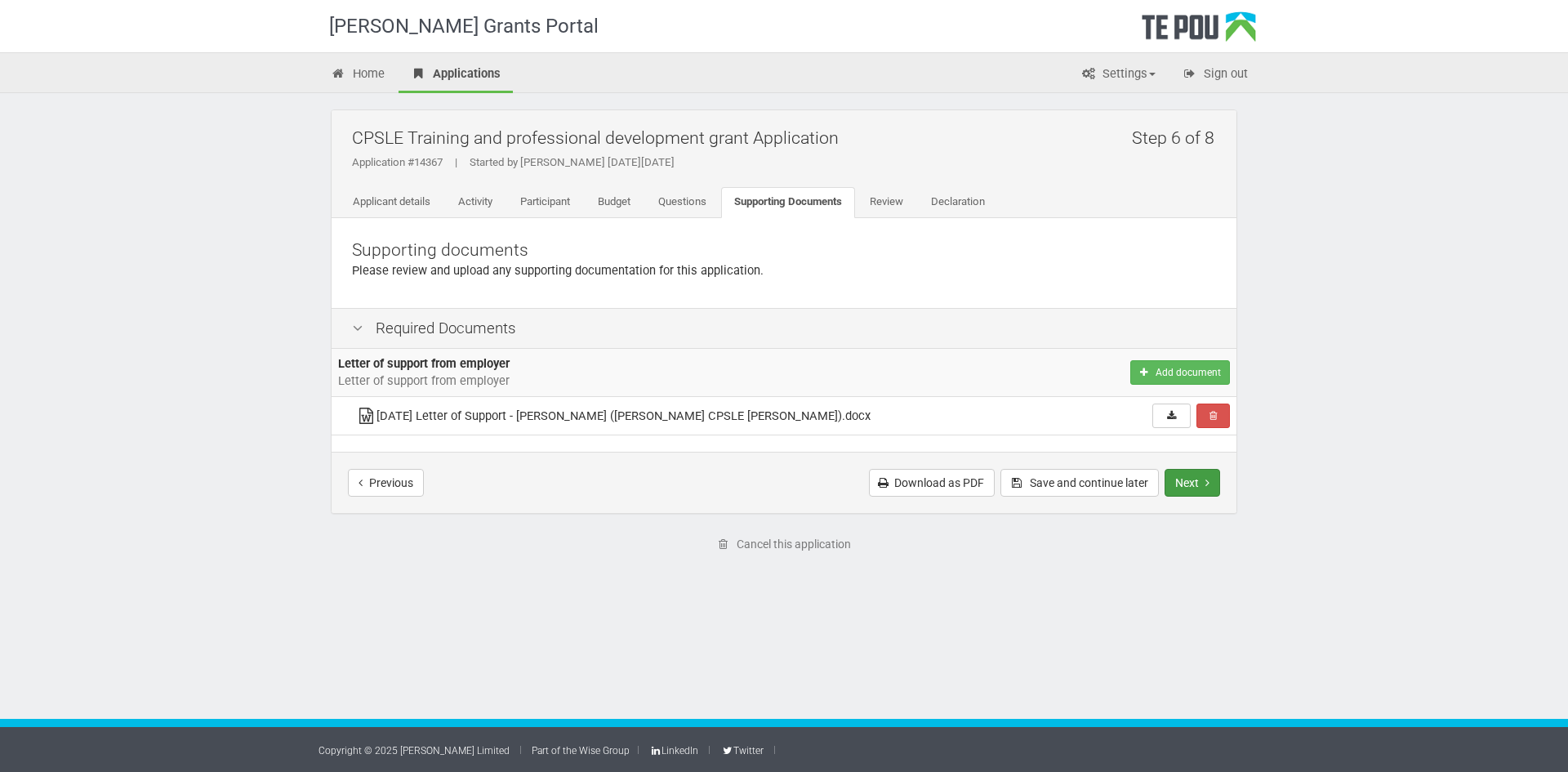
click at [1191, 480] on button "Next" at bounding box center [1192, 482] width 56 height 28
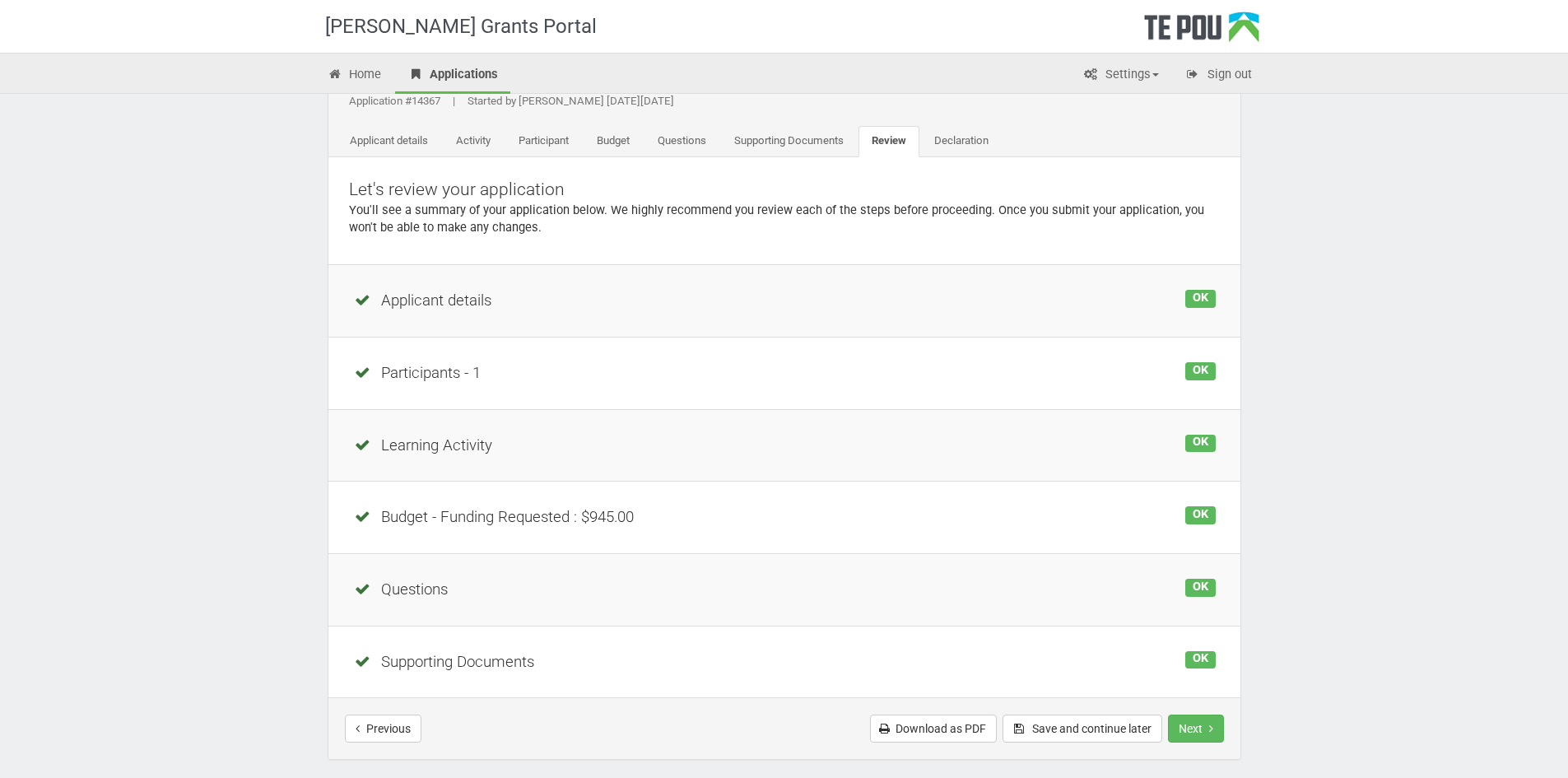
scroll to position [184, 0]
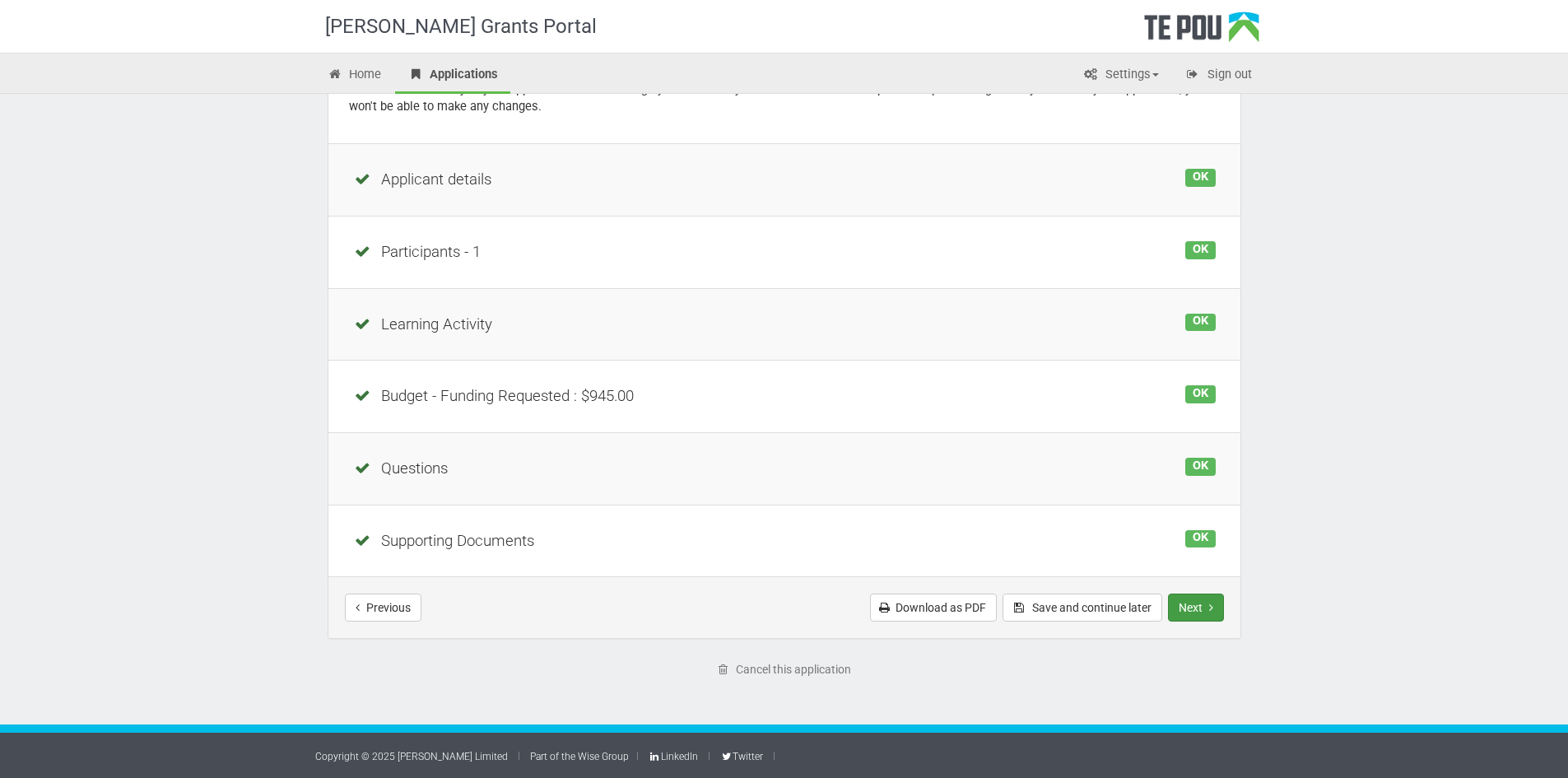
click at [1195, 596] on button "Next" at bounding box center [1195, 607] width 56 height 28
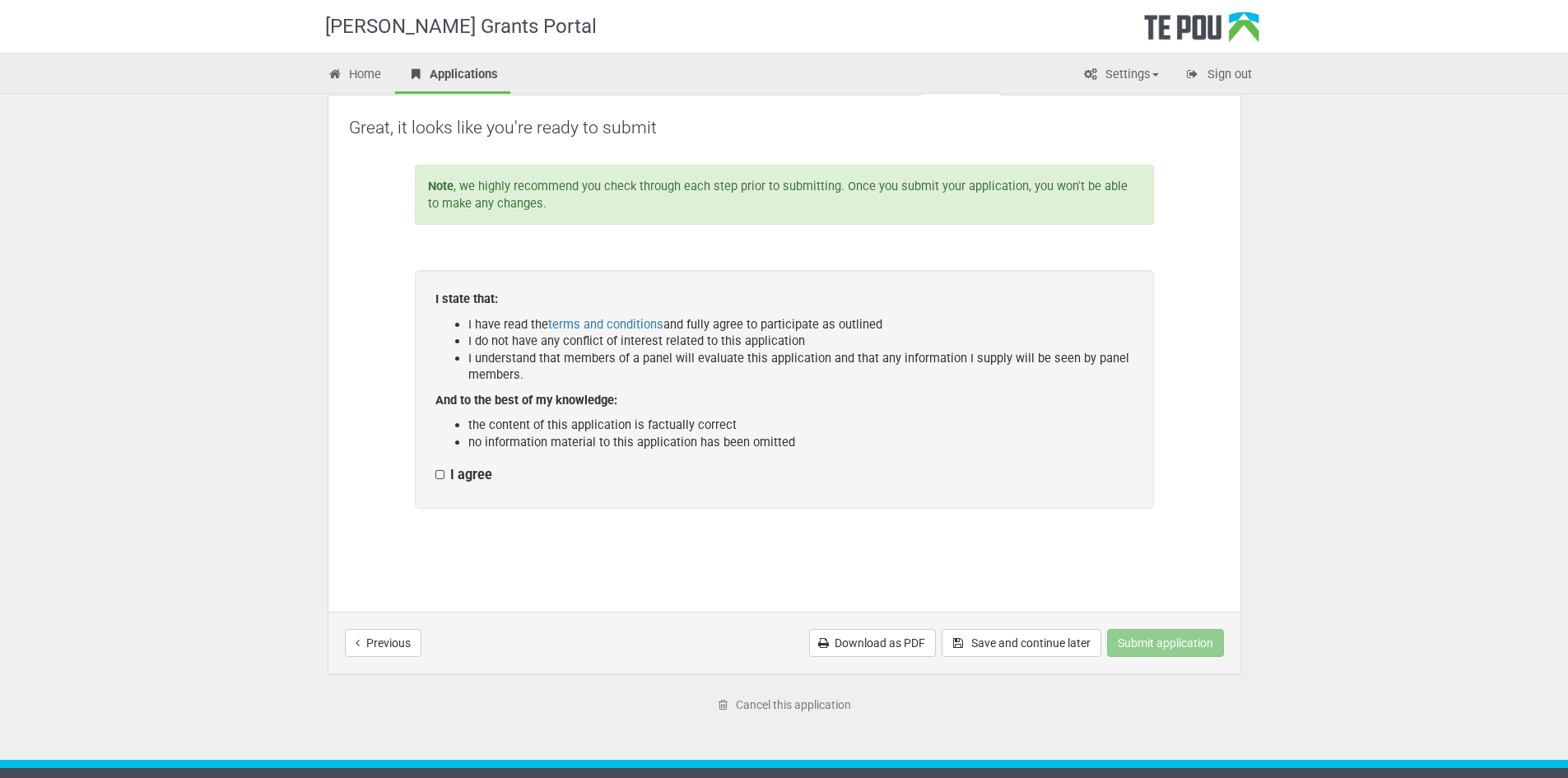
scroll to position [159, 0]
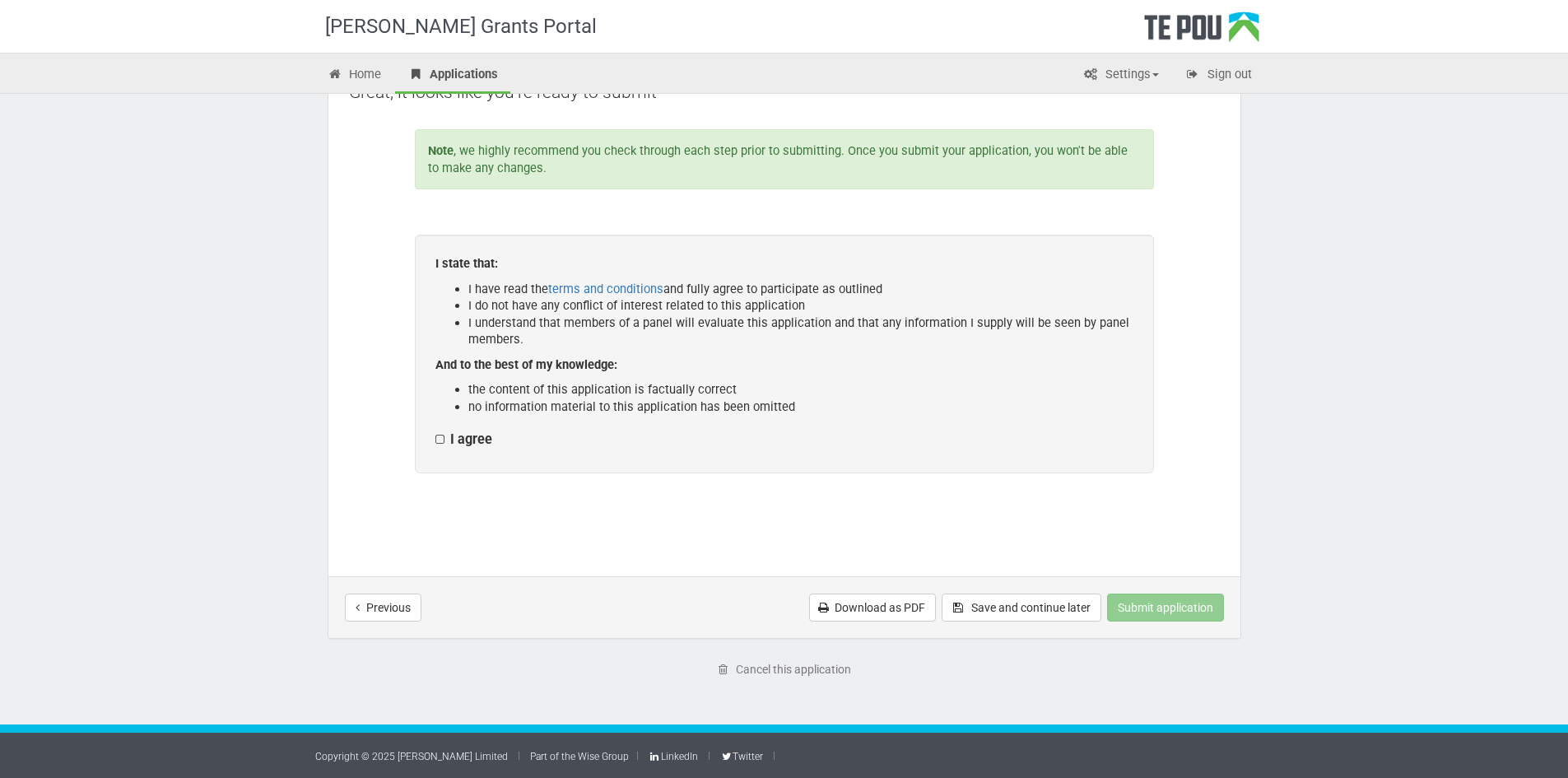
click at [448, 433] on label "I agree" at bounding box center [463, 440] width 56 height 17
click at [435, 432] on input "I agree" at bounding box center [434, 431] width 1 height 1
checkbox input "true"
click at [1175, 614] on button "Submit application" at bounding box center [1165, 607] width 117 height 28
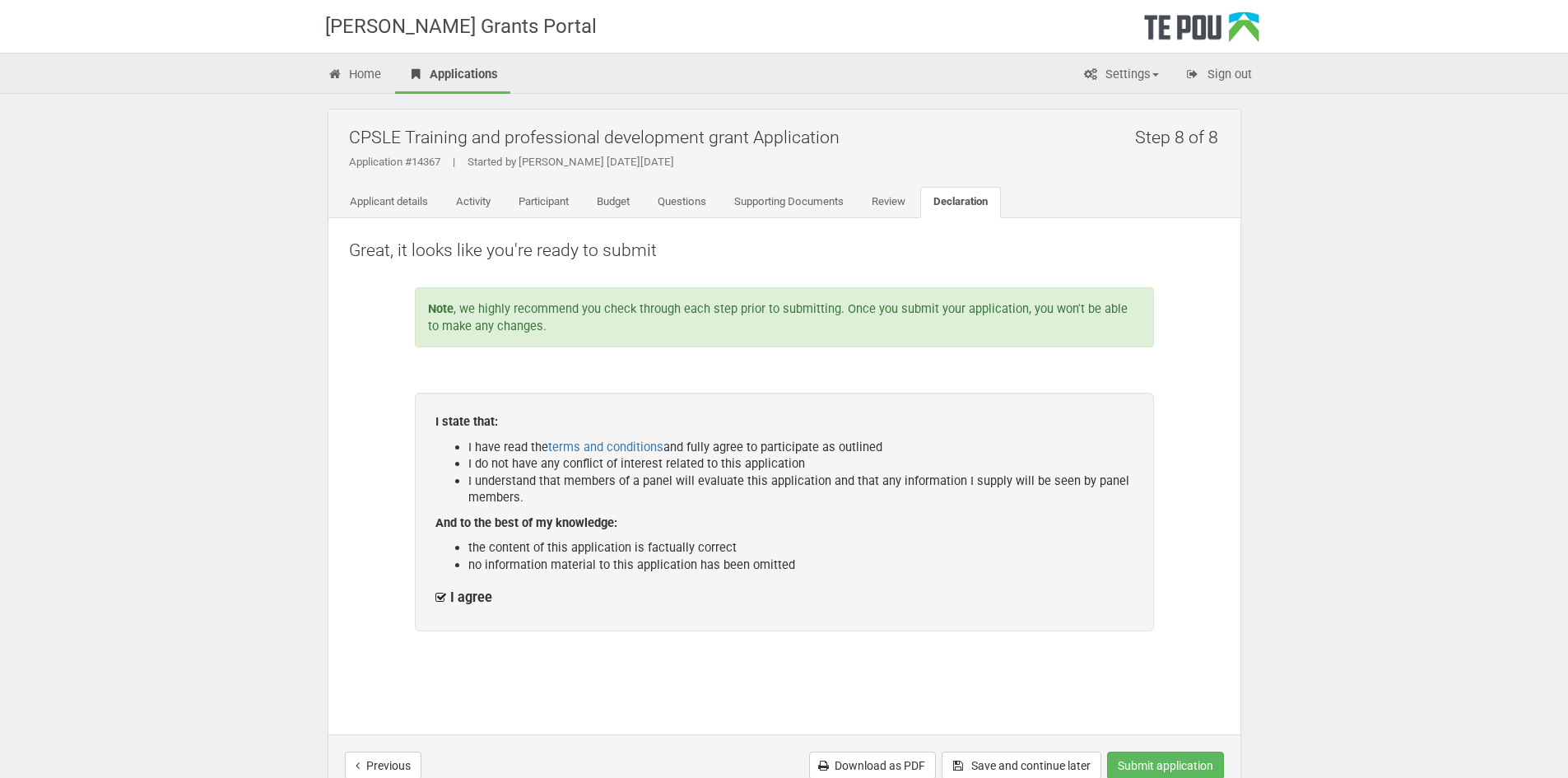
scroll to position [0, 0]
